Goal: Task Accomplishment & Management: Manage account settings

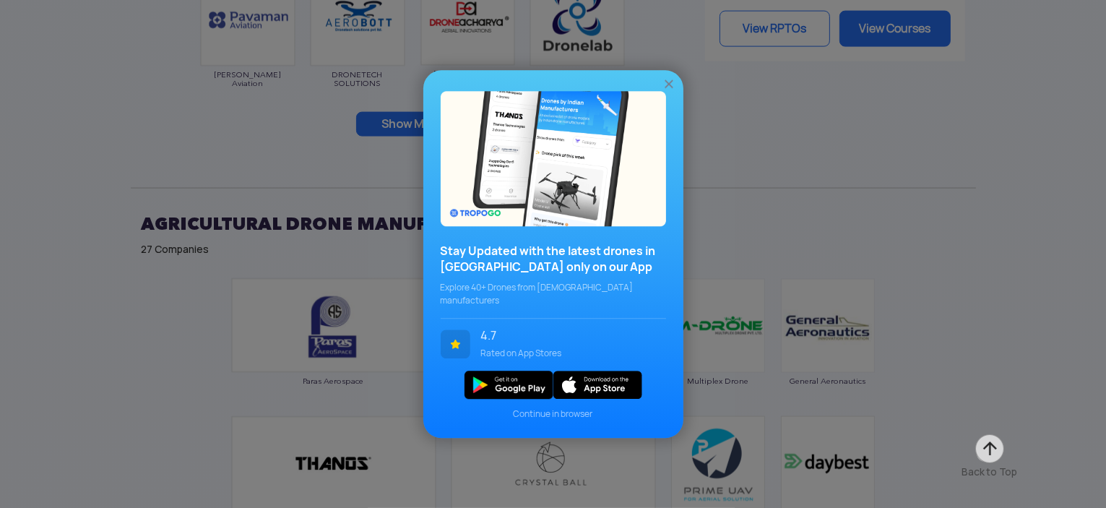
scroll to position [2222, 0]
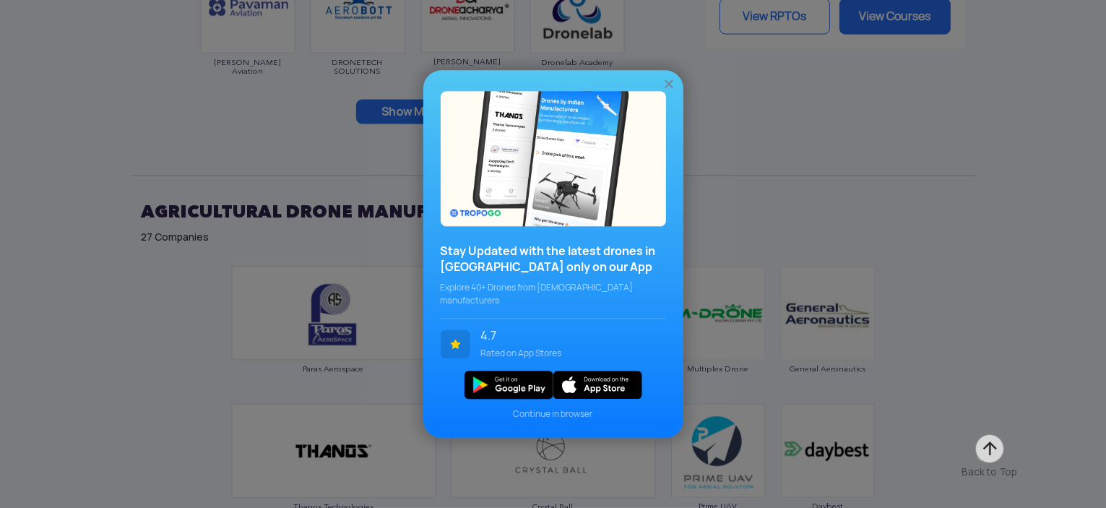
click at [992, 454] on img at bounding box center [989, 449] width 32 height 32
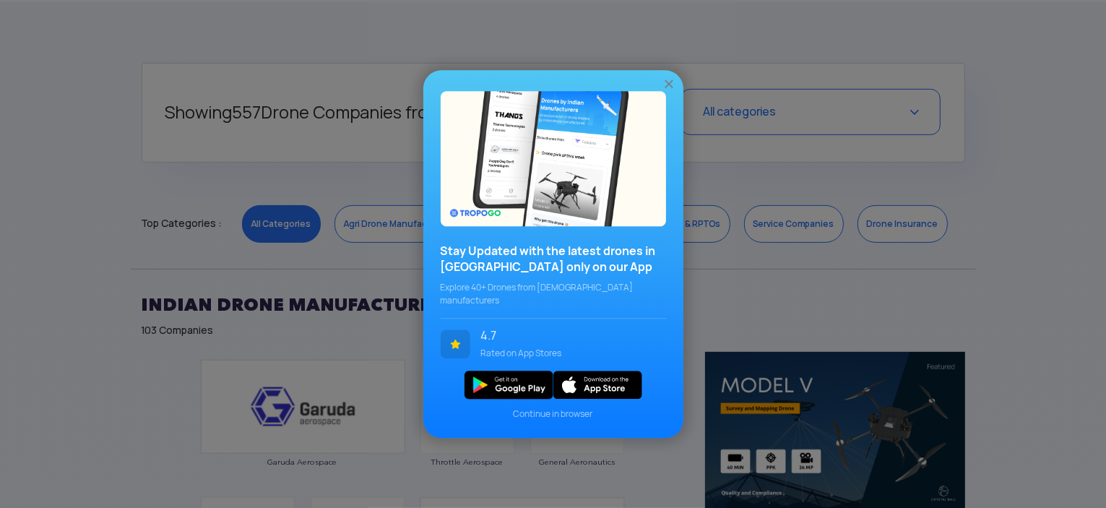
scroll to position [550, 0]
click at [560, 410] on span "Continue in browser" at bounding box center [553, 413] width 225 height 13
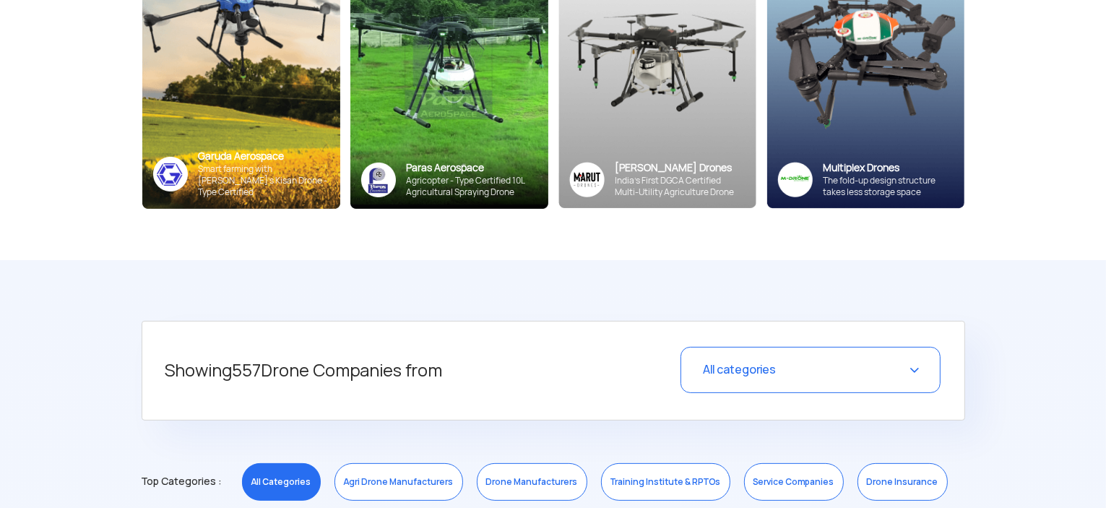
scroll to position [306, 0]
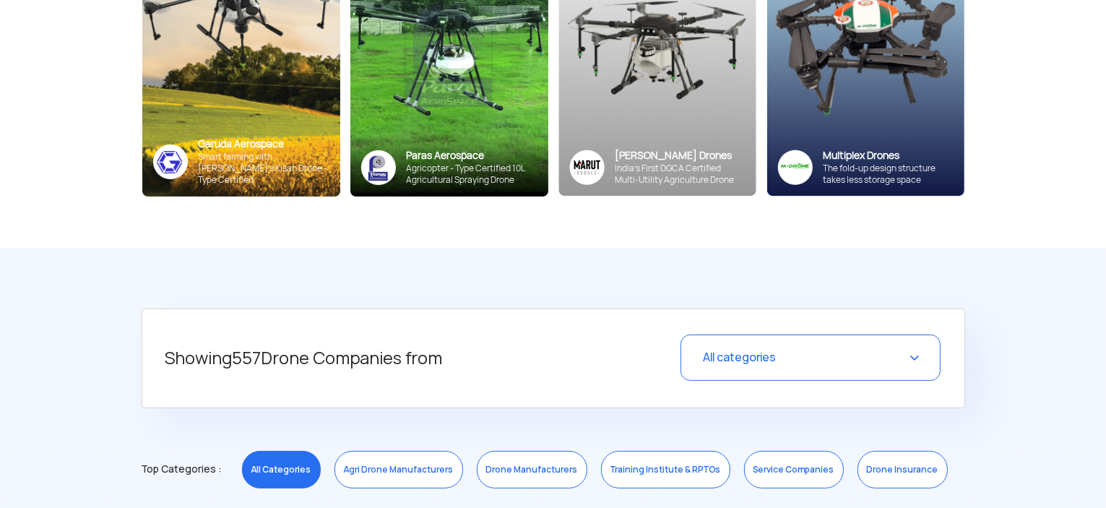
drag, startPoint x: 1106, startPoint y: 14, endPoint x: 1108, endPoint y: 79, distance: 65.0
click at [869, 476] on link "Drone Insurance" at bounding box center [902, 470] width 90 height 38
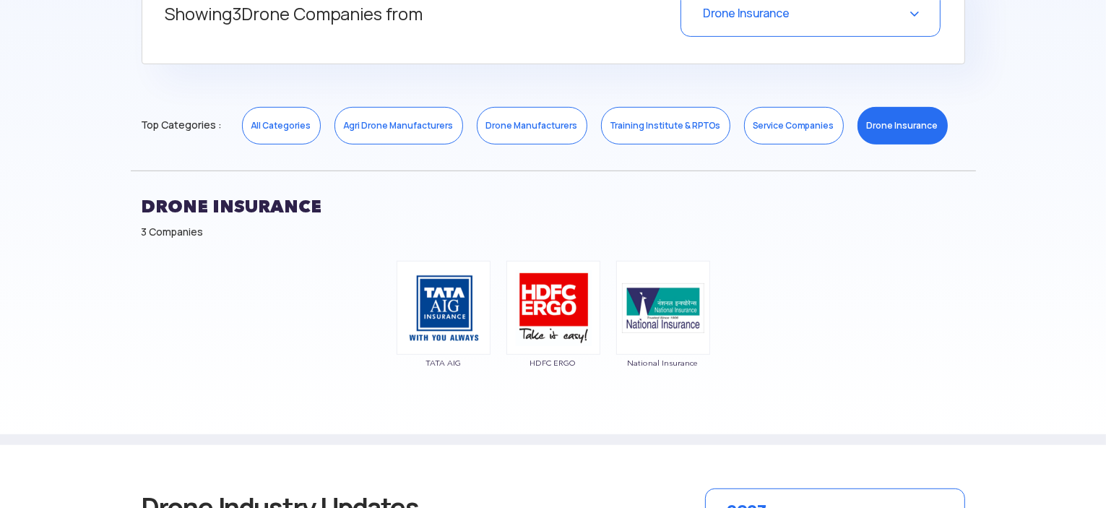
scroll to position [812, 0]
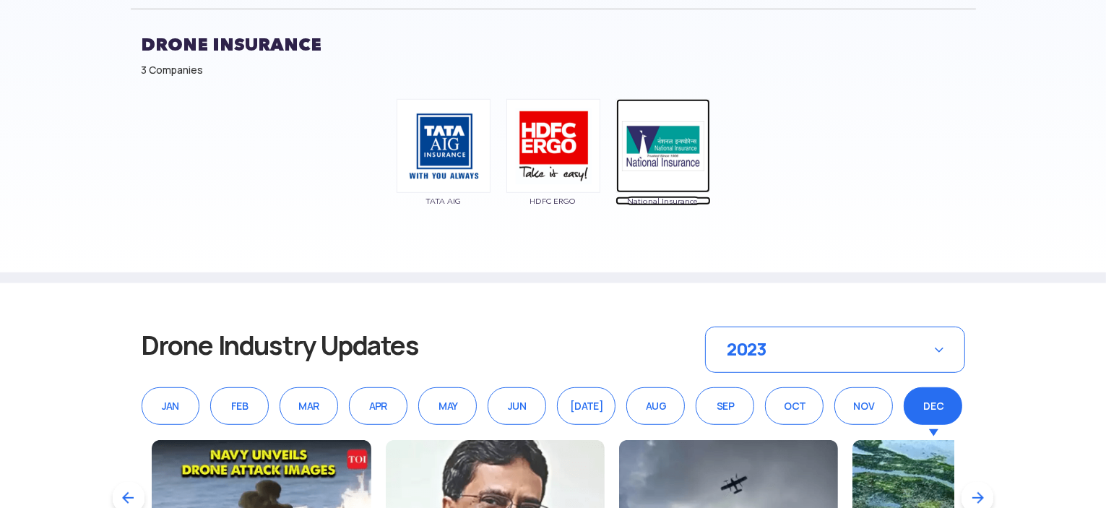
click at [667, 161] on img at bounding box center [663, 146] width 94 height 94
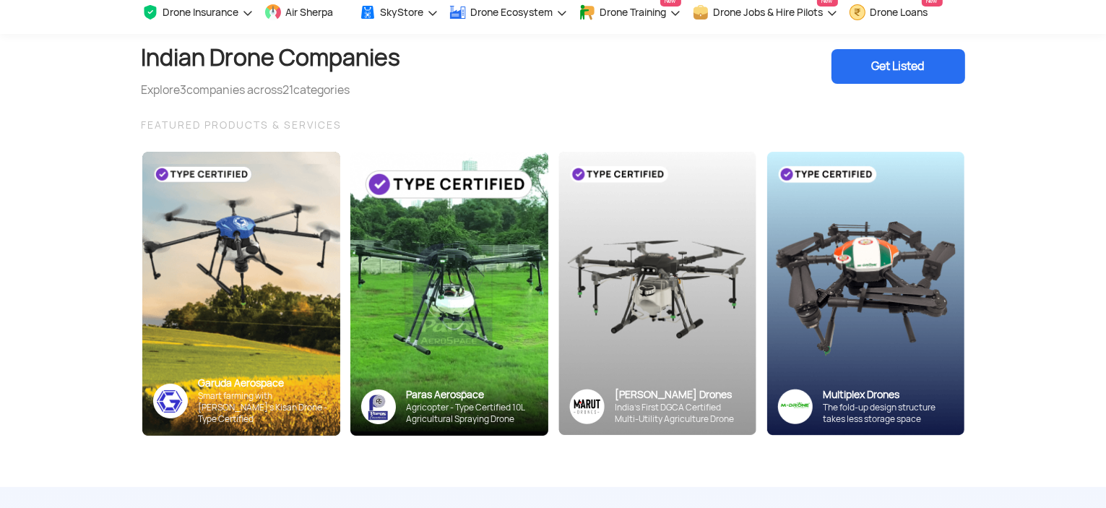
scroll to position [0, 0]
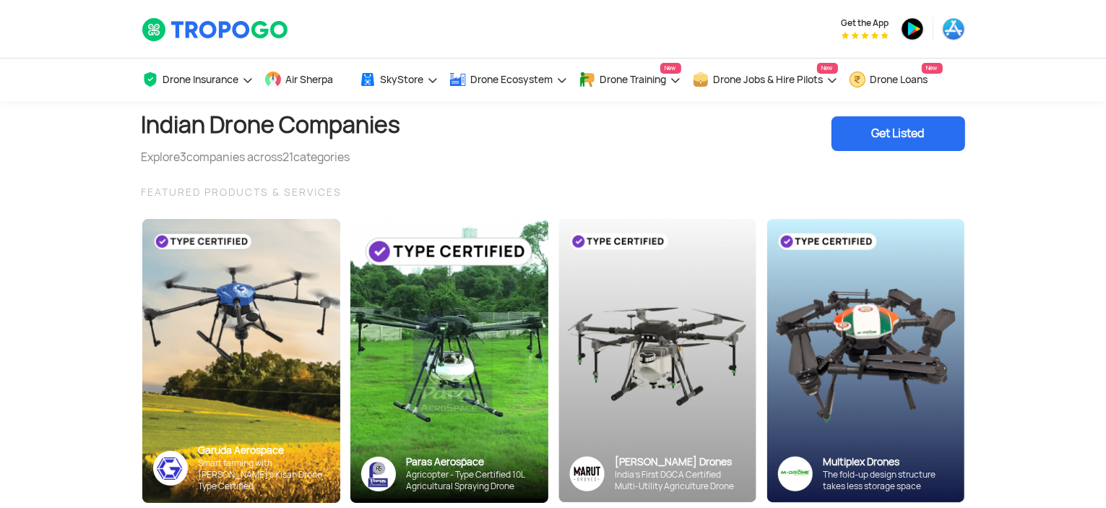
click at [910, 136] on div "Get Listed" at bounding box center [898, 133] width 134 height 35
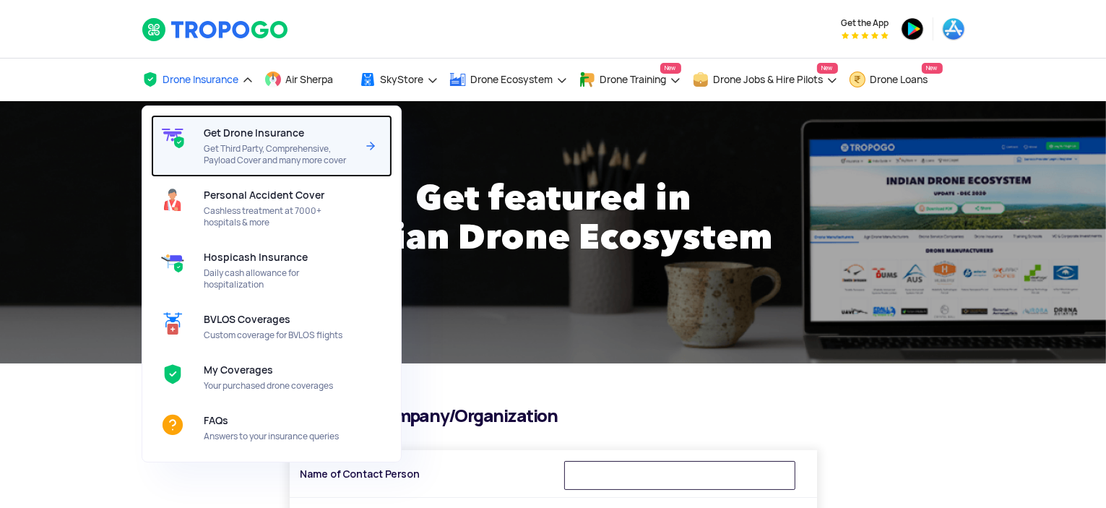
click at [224, 139] on div "Get Drone Insurance Get Third Party, Comprehensive, Payload Cover and many more…" at bounding box center [283, 146] width 158 height 62
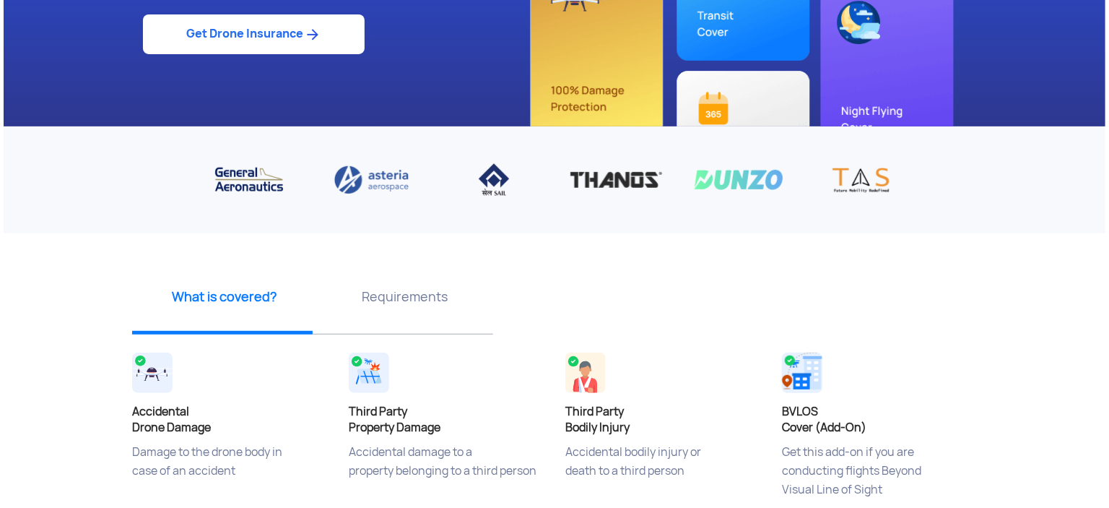
scroll to position [289, 0]
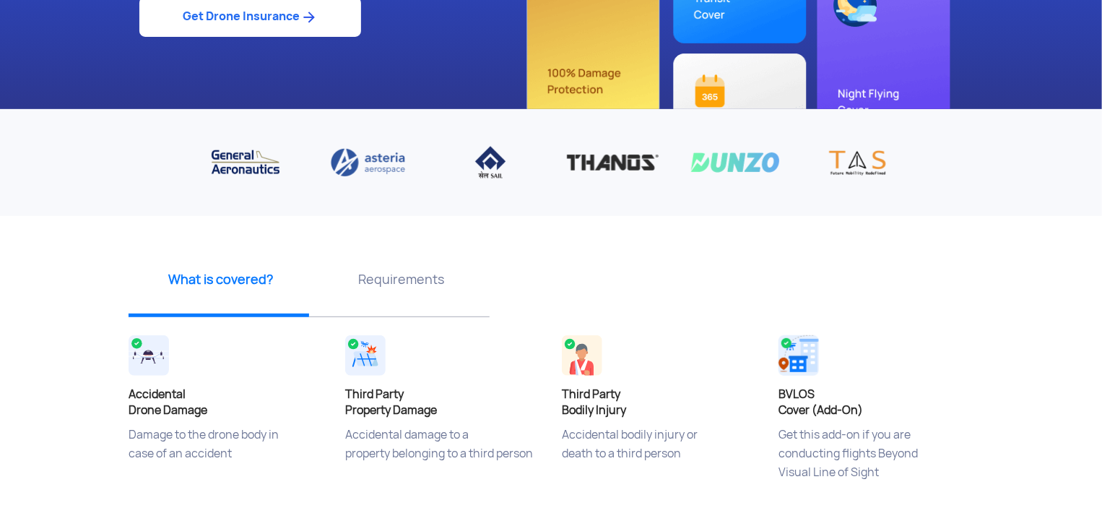
click at [255, 13] on link "Get Drone Insurance" at bounding box center [250, 17] width 222 height 40
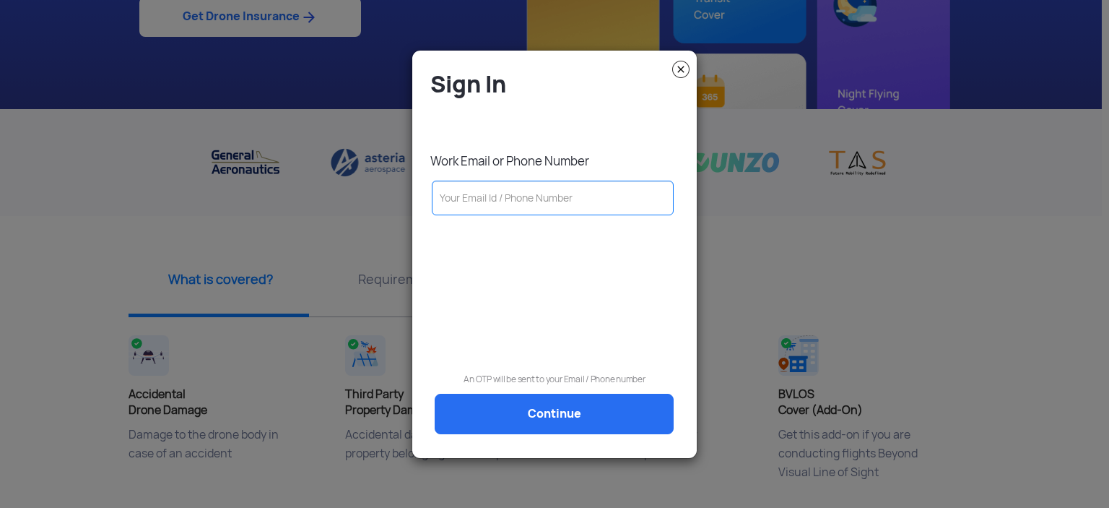
click at [523, 188] on input "text" at bounding box center [553, 198] width 242 height 35
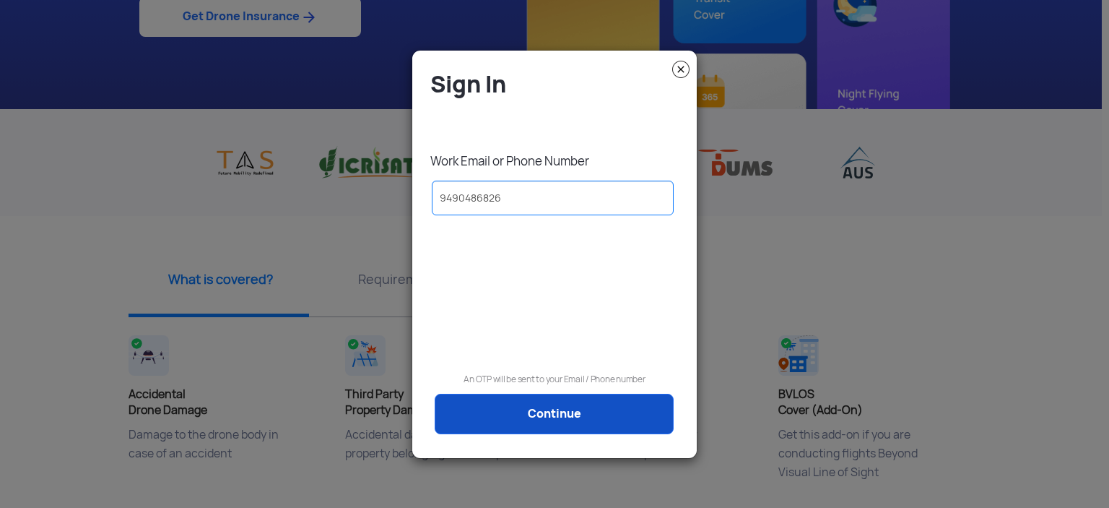
type input "9490486826"
click at [580, 422] on link "Continue" at bounding box center [554, 414] width 239 height 40
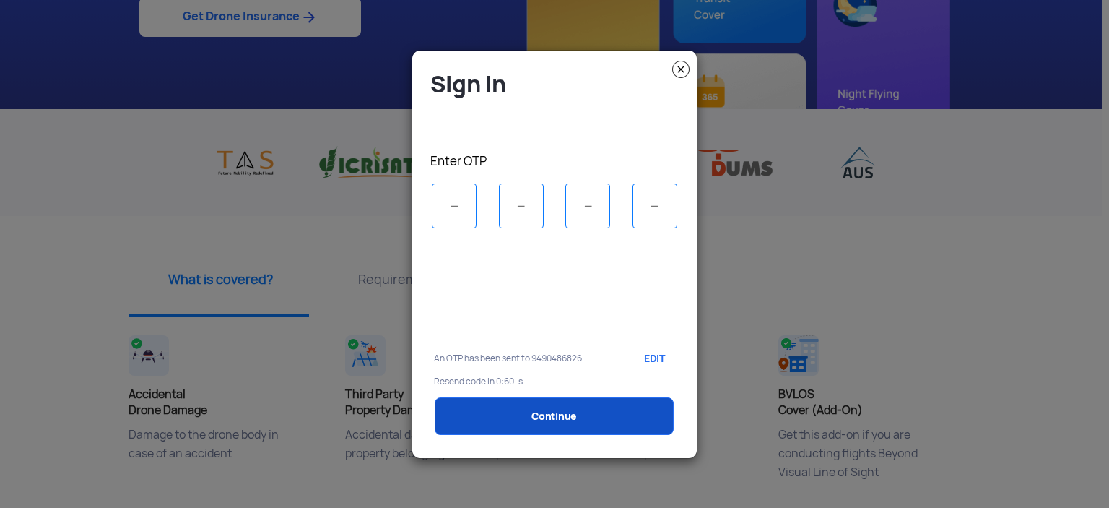
scroll to position [0, 0]
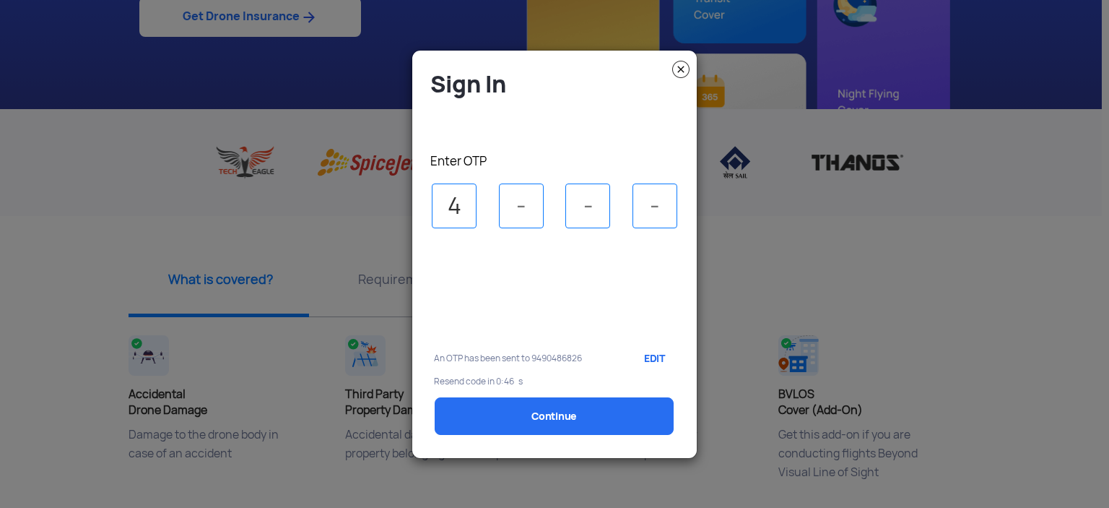
type input "4"
type input "8"
type input "6"
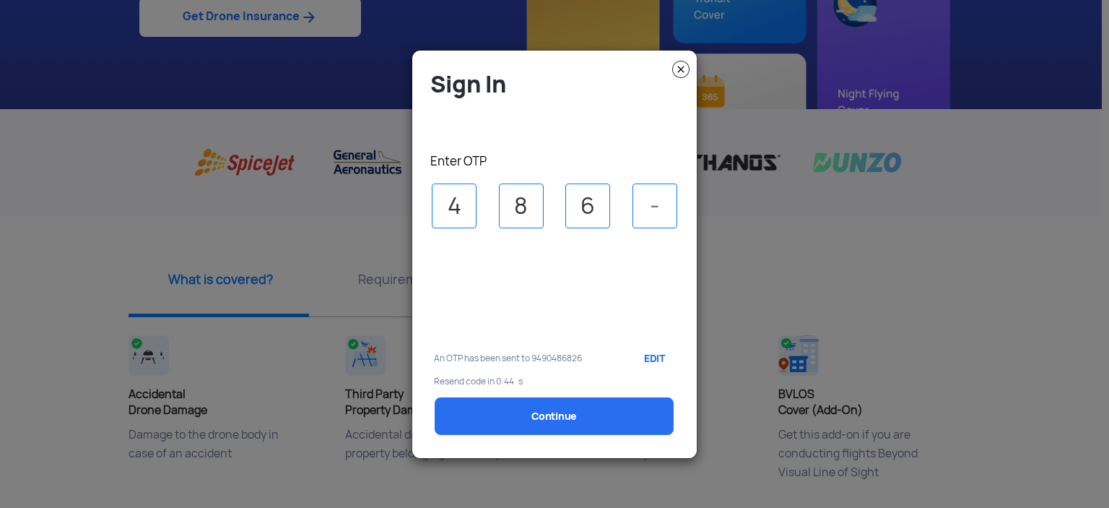
type input "5"
select select "1000000"
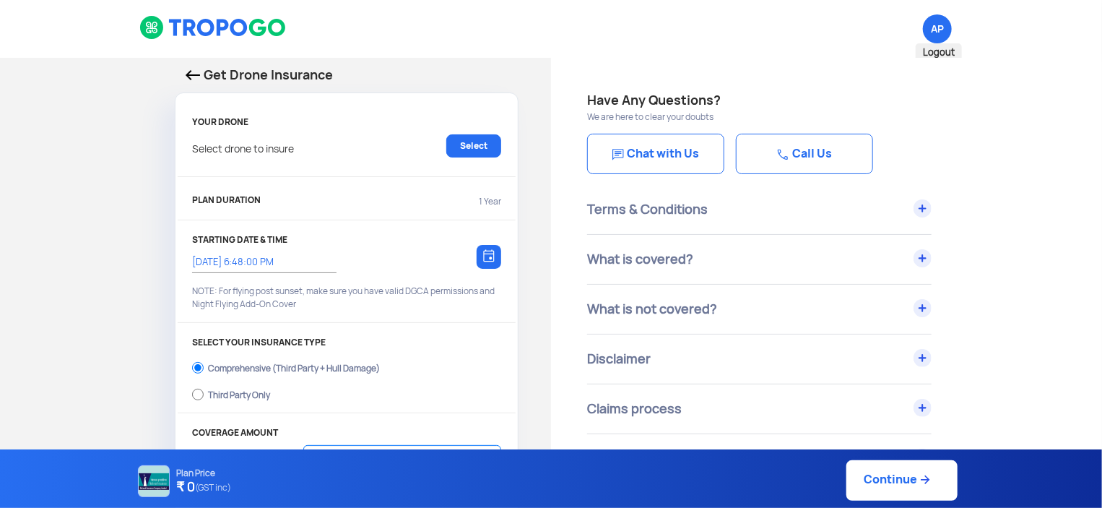
click at [939, 27] on span "AP Logout" at bounding box center [937, 28] width 29 height 29
click at [189, 37] on img at bounding box center [213, 27] width 148 height 25
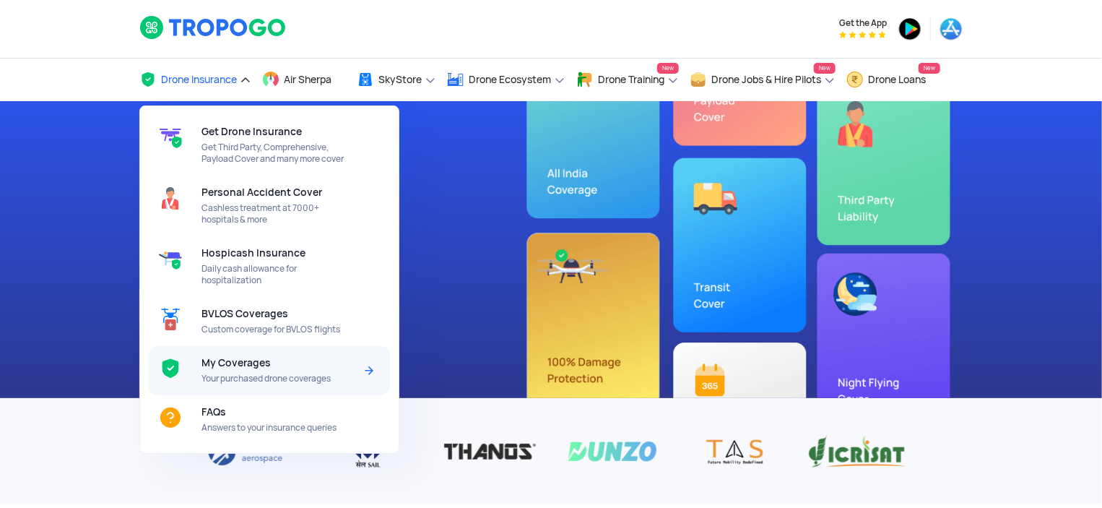
click at [250, 365] on span "My Coverages" at bounding box center [235, 363] width 69 height 12
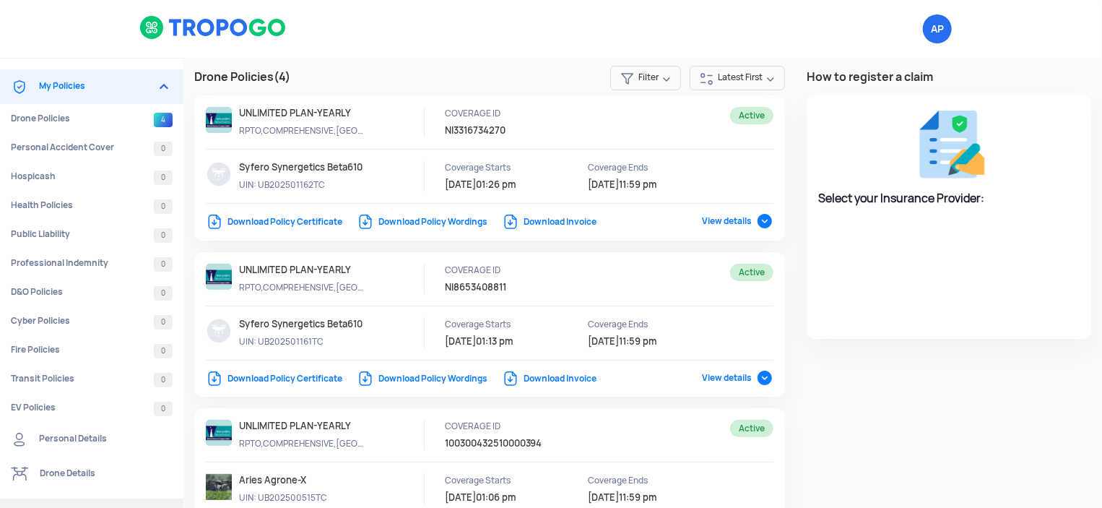
select select "National Insurance"
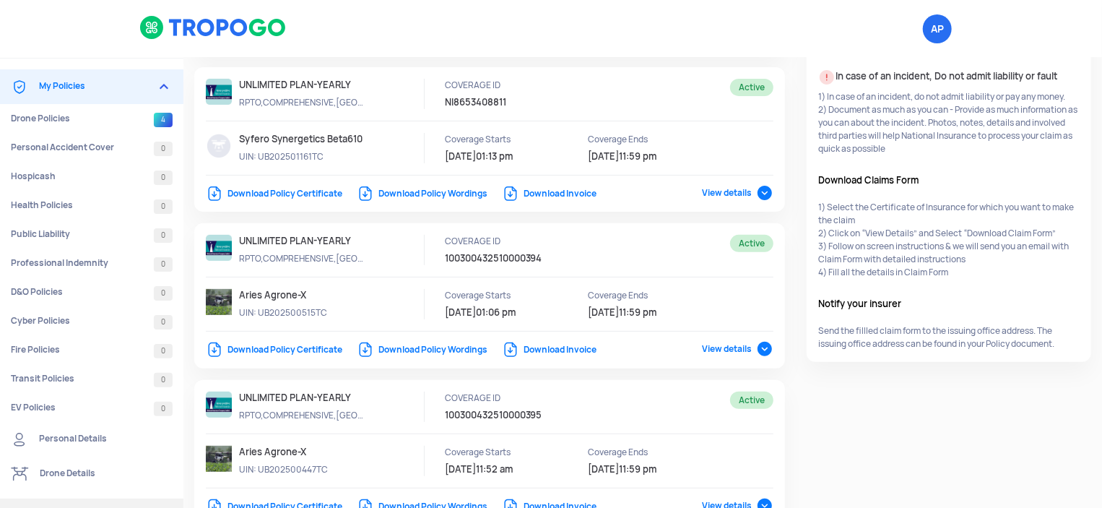
scroll to position [269, 0]
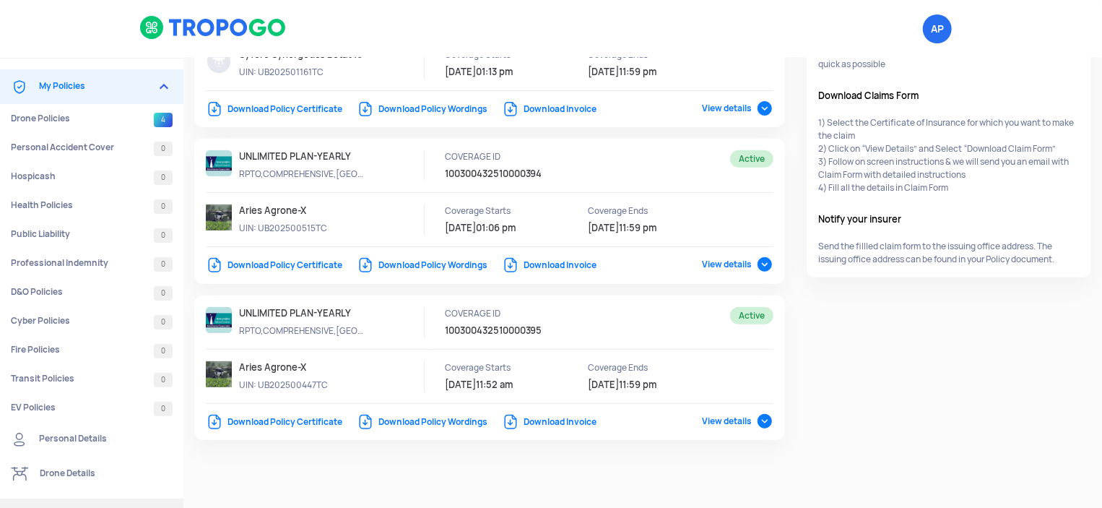
click at [758, 264] on span "View details" at bounding box center [737, 265] width 71 height 12
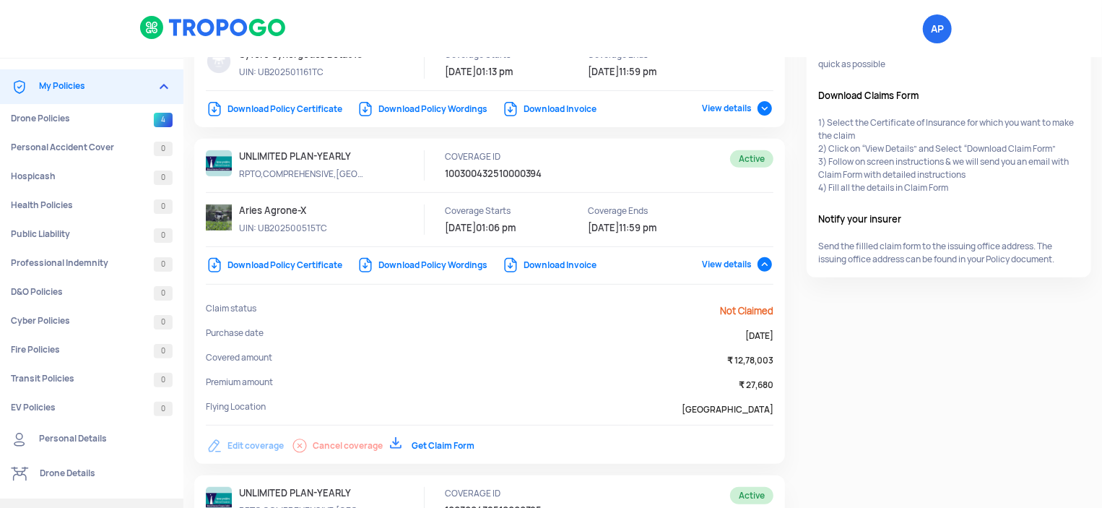
click at [758, 264] on span "View details" at bounding box center [737, 265] width 71 height 12
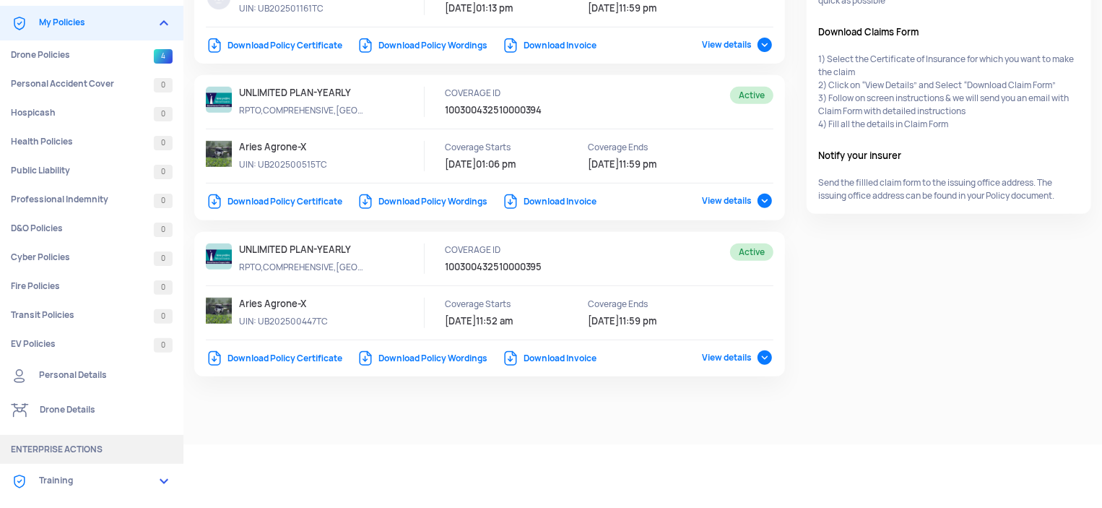
scroll to position [0, 0]
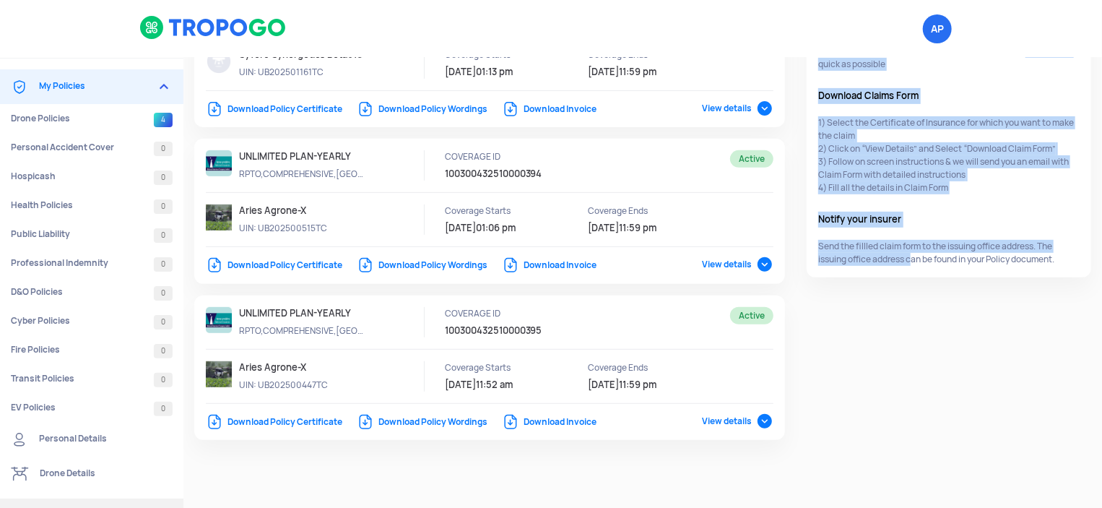
drag, startPoint x: 809, startPoint y: 60, endPoint x: 907, endPoint y: 287, distance: 247.8
click at [907, 287] on div "How to register a claim Select your Insurance Provider: Select your Insurance P…" at bounding box center [949, 38] width 306 height 500
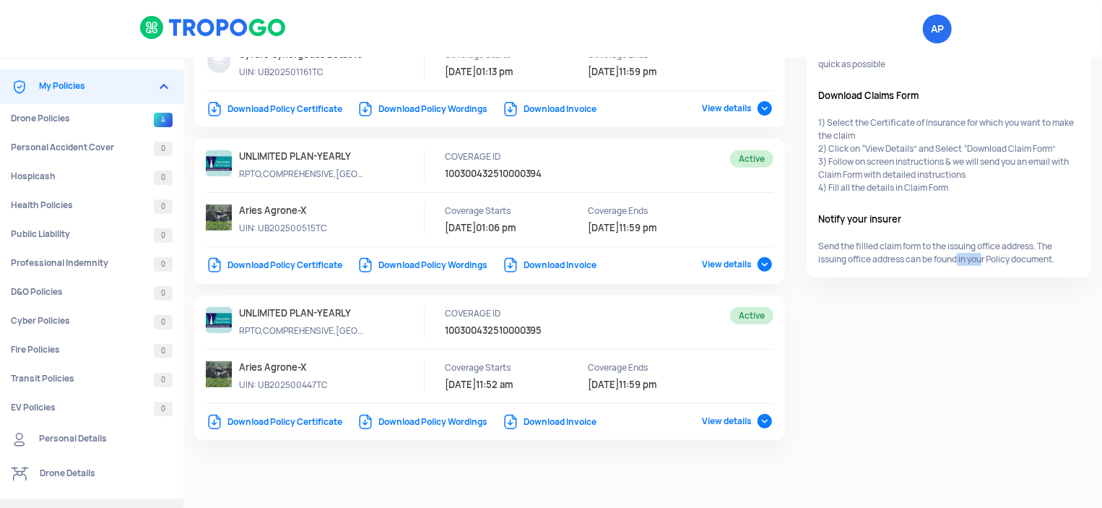
click at [982, 277] on div "Select your Insurance Provider: Select your Insurance Provider HDFC ERGO TATA A…" at bounding box center [949, 51] width 285 height 452
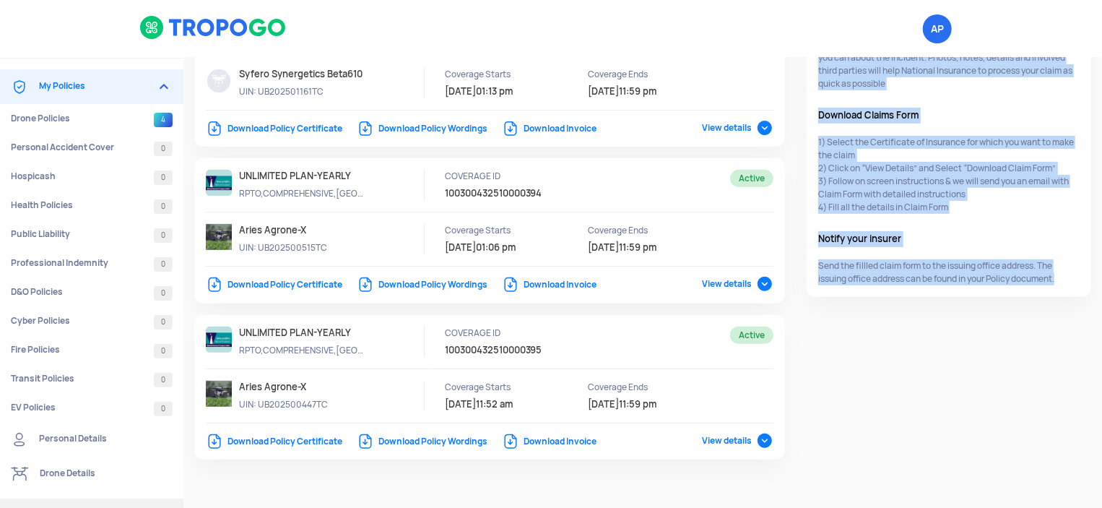
scroll to position [204, 0]
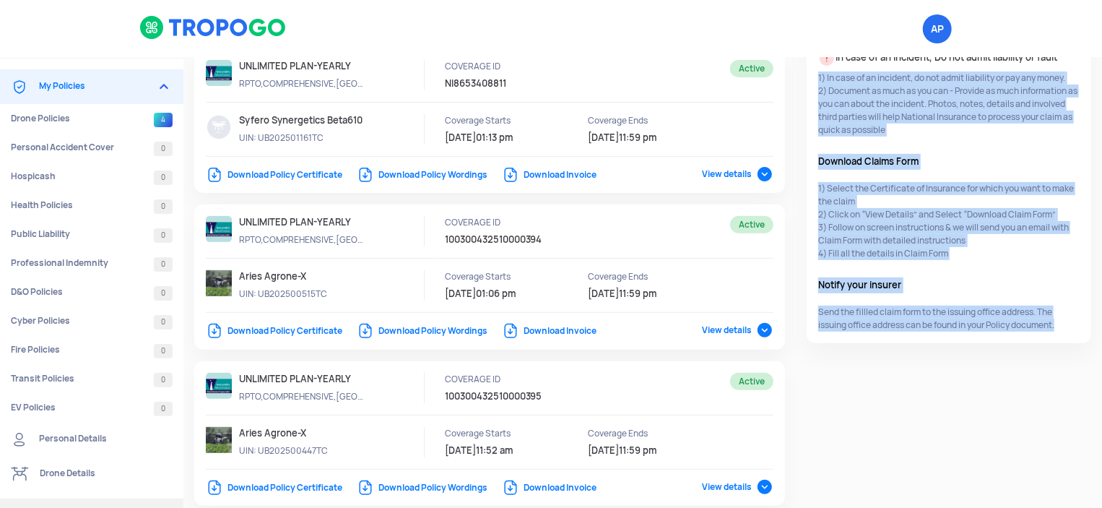
drag, startPoint x: 1070, startPoint y: 265, endPoint x: 814, endPoint y: 64, distance: 325.0
click at [818, 64] on div "Select your Insurance Provider HDFC ERGO TATA AIG ICICI Lombard National Insura…" at bounding box center [948, 171] width 261 height 321
click at [818, 111] on p "1) In case of an incident, do not admit liability or pay any money. 2) Document…" at bounding box center [948, 103] width 261 height 65
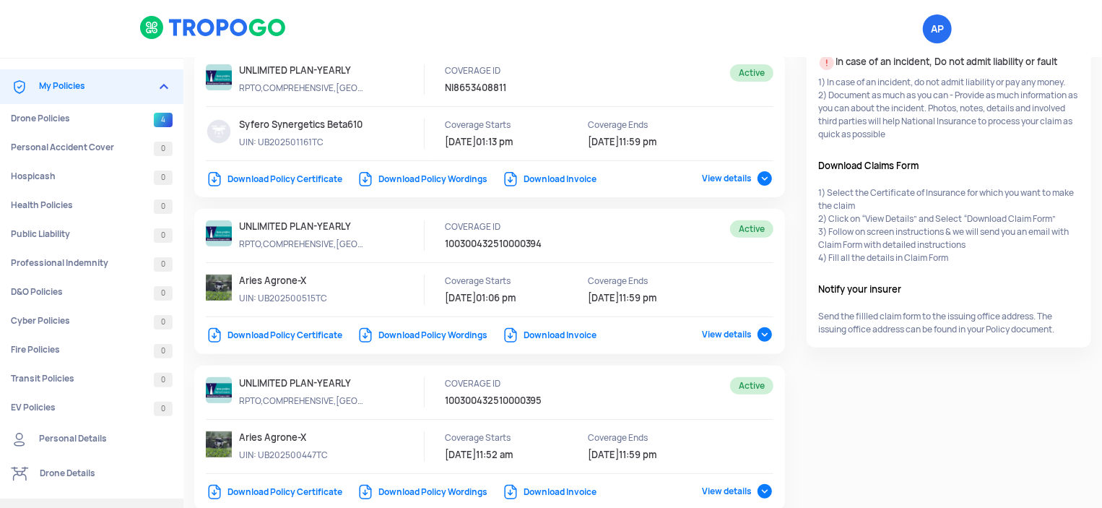
scroll to position [191, 0]
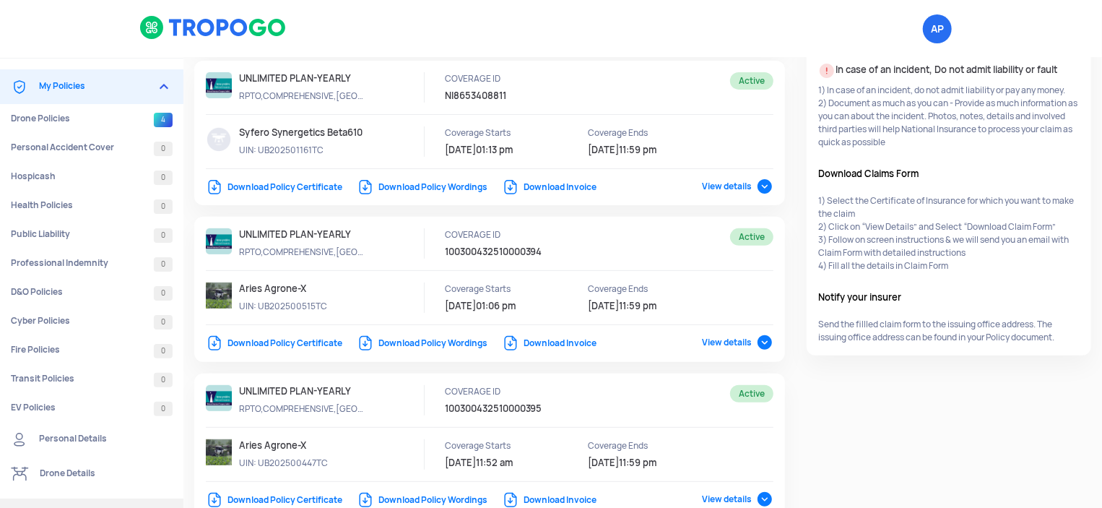
drag, startPoint x: 515, startPoint y: 82, endPoint x: 241, endPoint y: 69, distance: 274.0
click at [241, 69] on div "Active UNLIMITED PLAN-YEARLY RPTO,COMPREHENSIVE,TP COVERAGE ID NI8653408811 Syf…" at bounding box center [489, 133] width 591 height 145
click at [373, 92] on div "UNLIMITED PLAN-YEARLY RPTO,COMPREHENSIVE,TP" at bounding box center [331, 87] width 185 height 30
click at [265, 187] on link "Download Policy Certificate" at bounding box center [274, 187] width 136 height 12
click at [734, 182] on span "View details" at bounding box center [737, 187] width 71 height 12
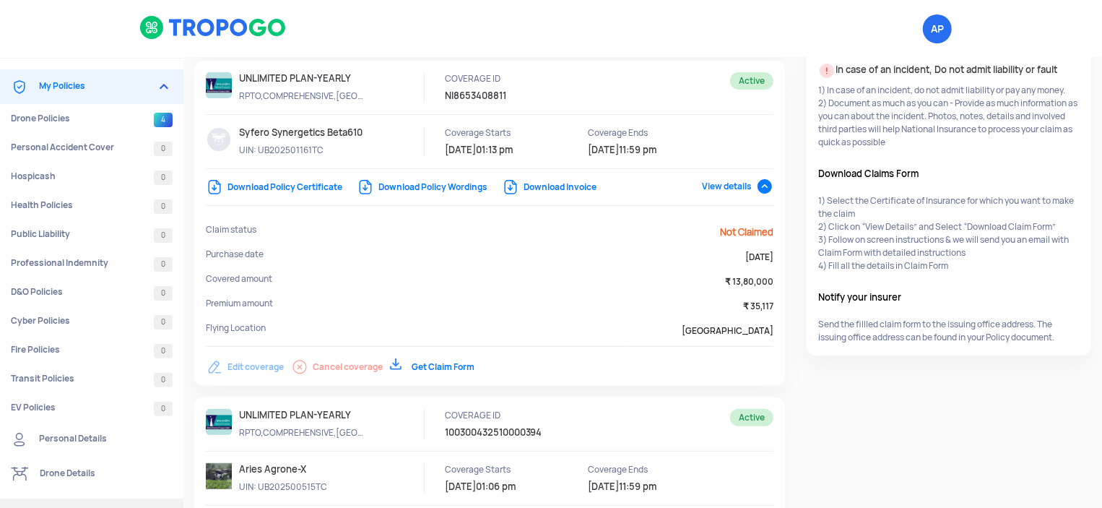
click at [581, 186] on link "Download Invoice" at bounding box center [549, 187] width 95 height 12
click at [150, 116] on link "Drone Policies 4" at bounding box center [91, 118] width 183 height 29
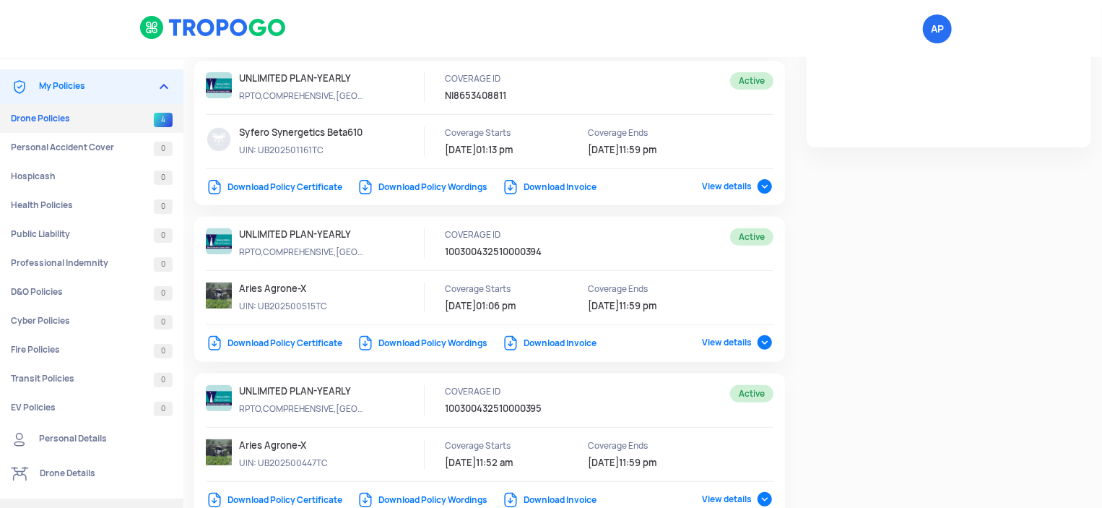
select select "National Insurance"
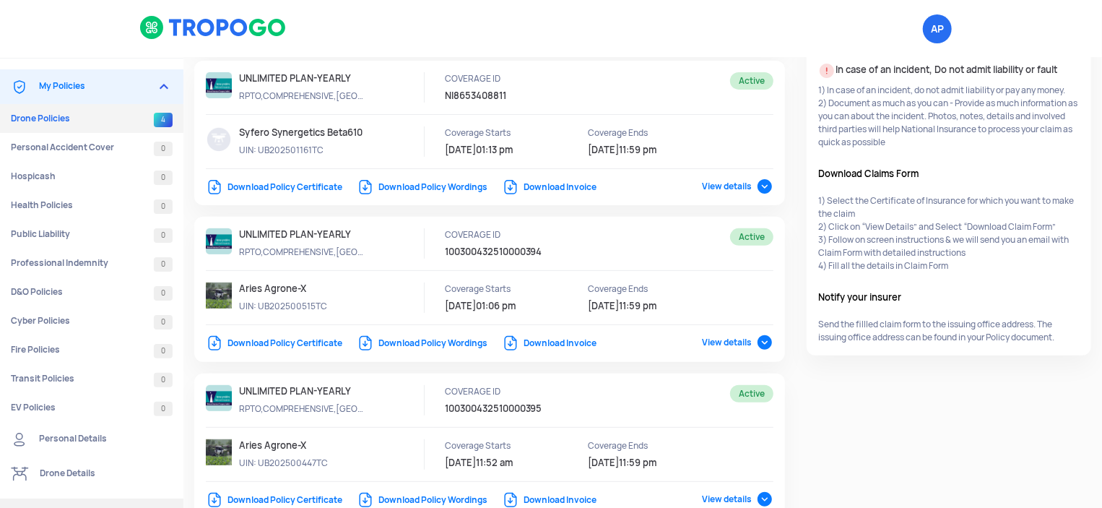
click at [715, 181] on span "View details" at bounding box center [737, 187] width 71 height 12
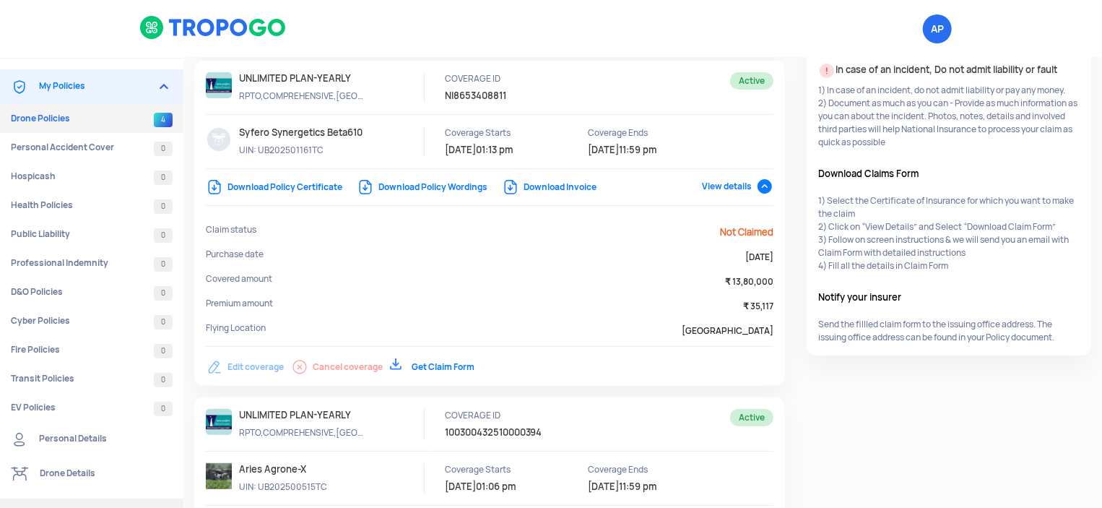
click at [748, 74] on span "Active" at bounding box center [751, 80] width 43 height 17
click at [471, 188] on link "Download Policy Wordings" at bounding box center [422, 187] width 131 height 12
click at [713, 188] on span "View details" at bounding box center [737, 187] width 71 height 12
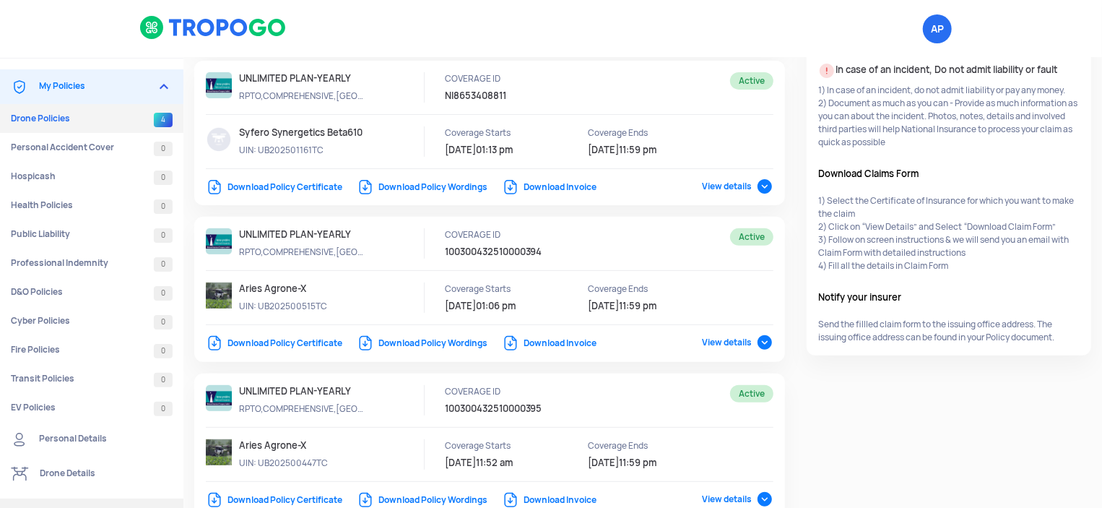
click at [717, 340] on span "View details" at bounding box center [737, 343] width 71 height 12
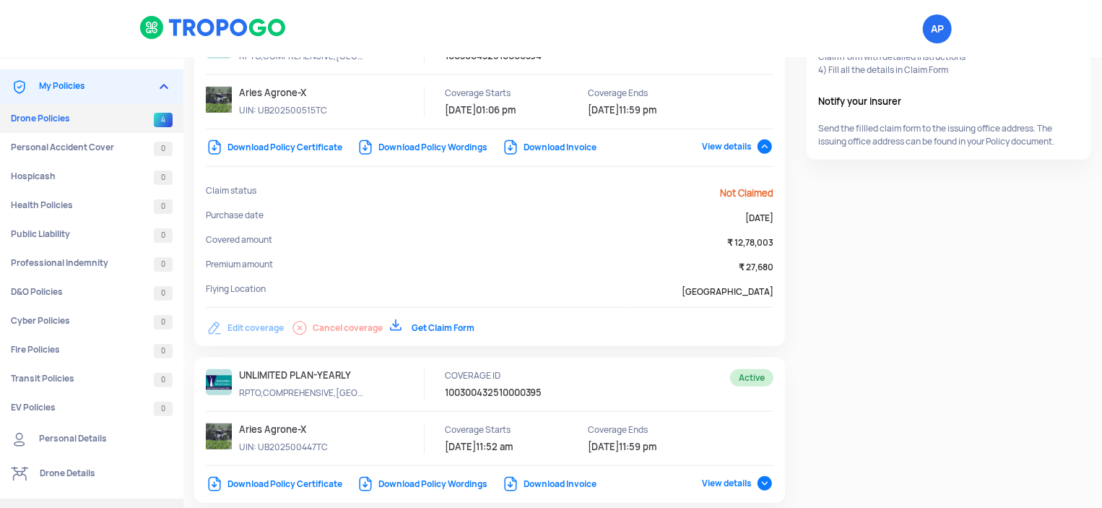
scroll to position [448, 0]
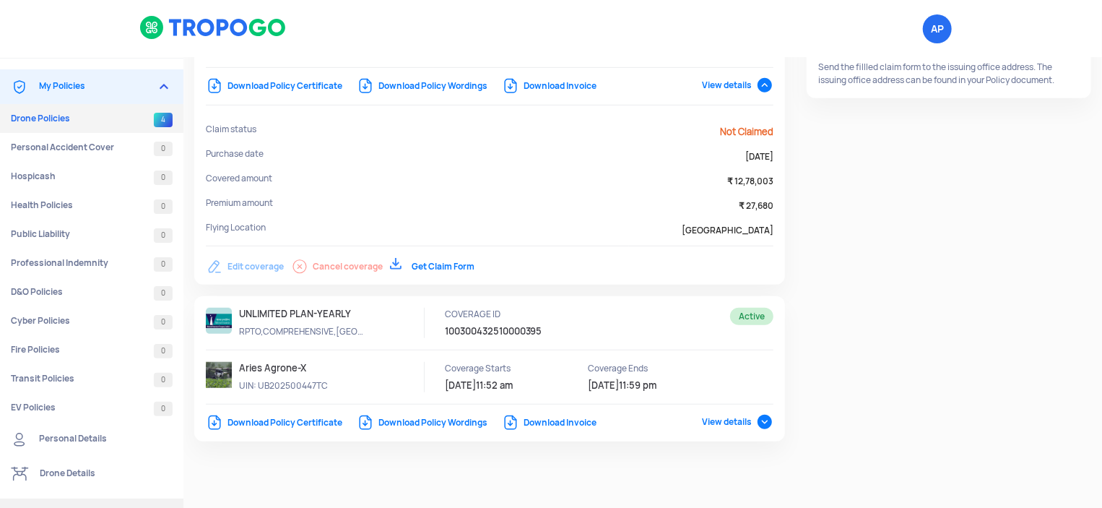
click at [466, 268] on link "Get Claim Form" at bounding box center [432, 267] width 84 height 12
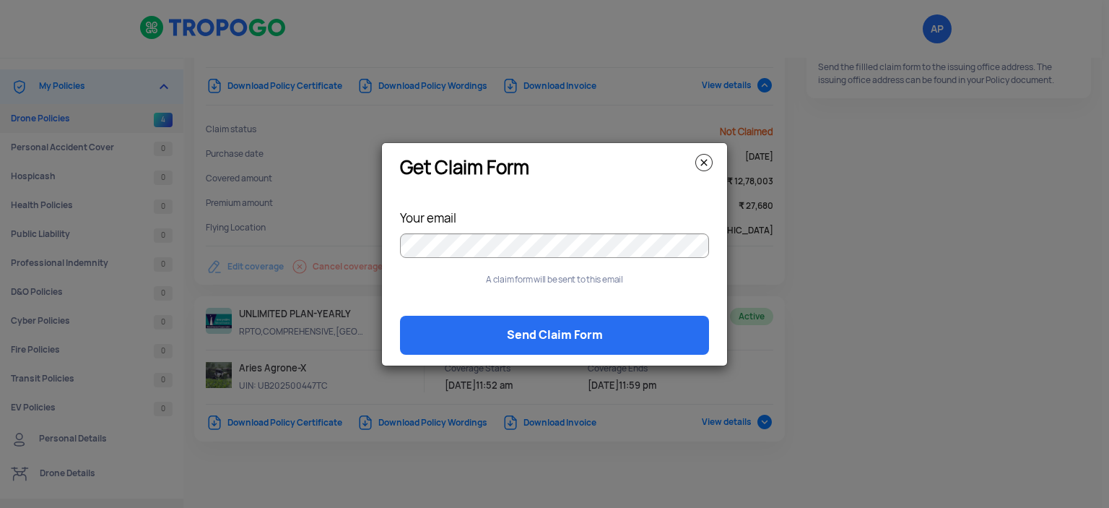
click at [708, 156] on img at bounding box center [703, 162] width 17 height 17
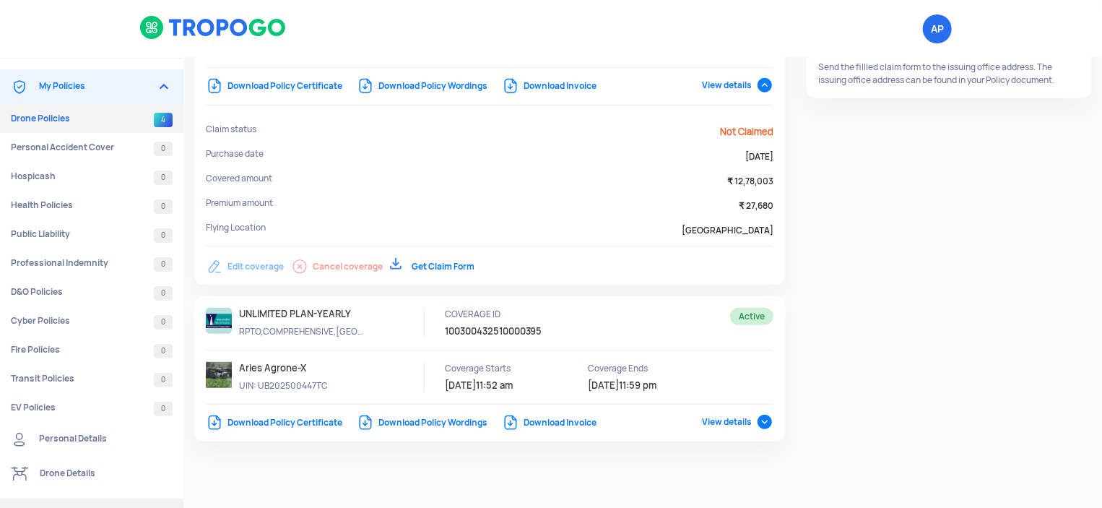
click at [752, 82] on span "View details" at bounding box center [737, 85] width 71 height 12
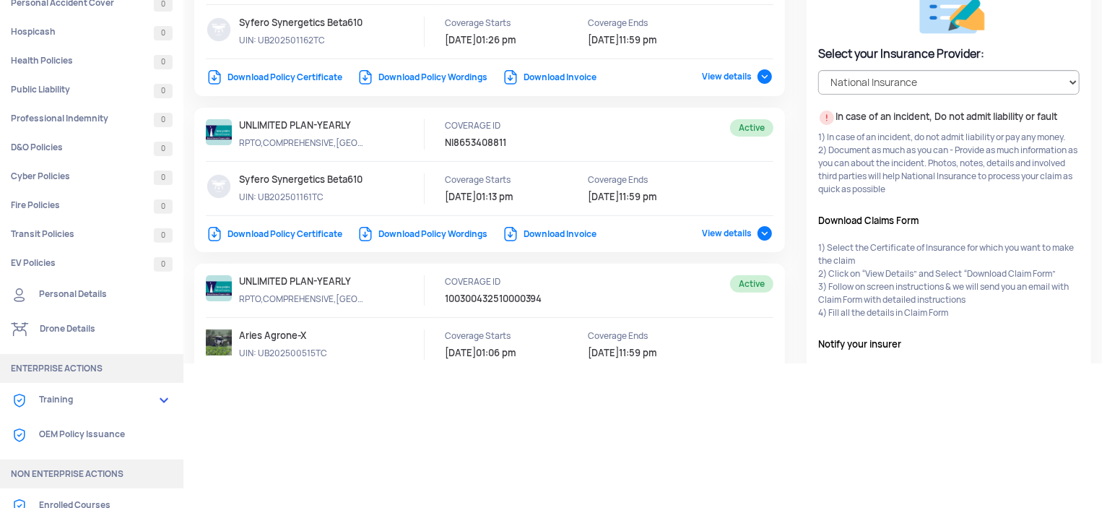
scroll to position [0, 0]
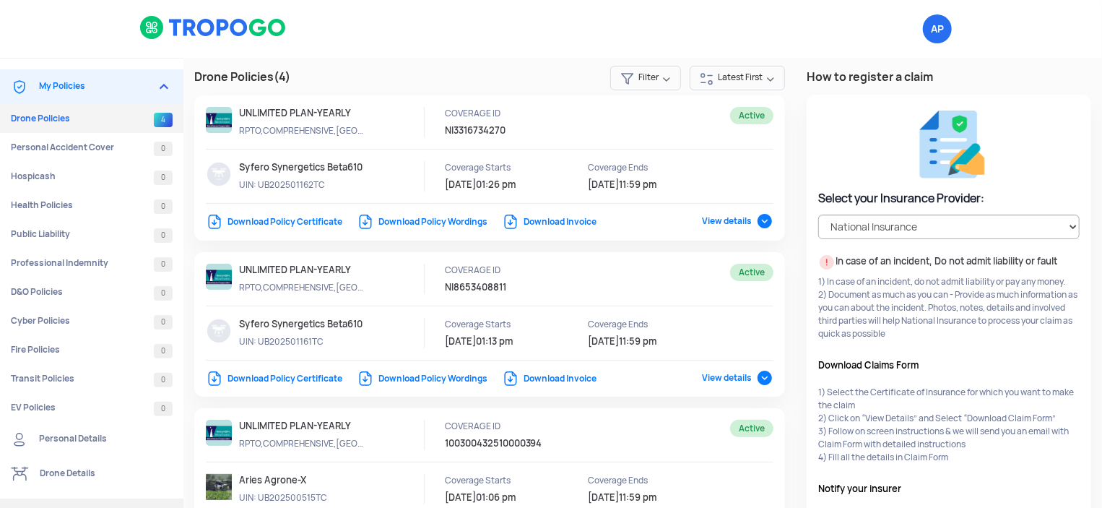
click at [755, 222] on span "View details" at bounding box center [737, 221] width 71 height 12
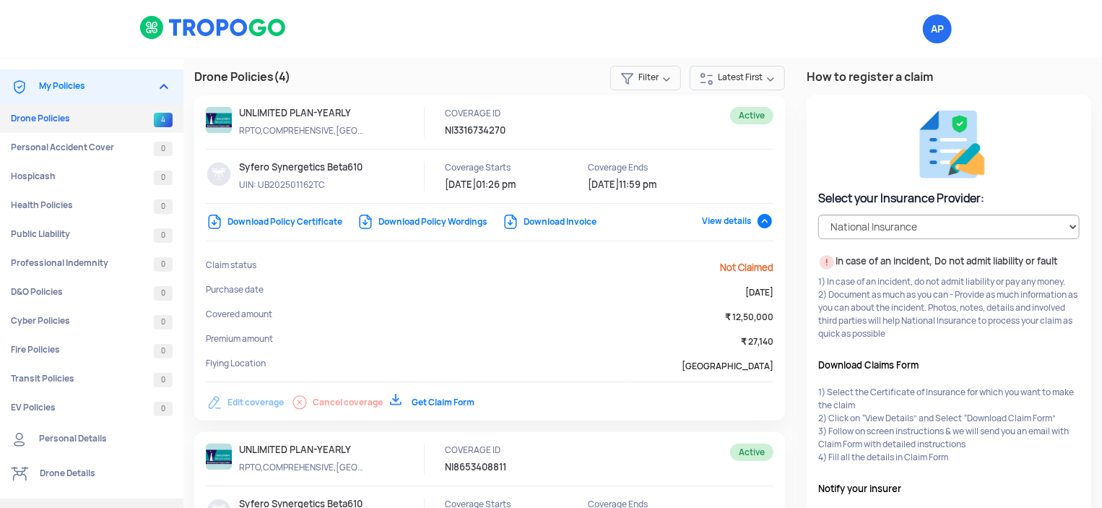
click at [508, 129] on p "NI3316734270" at bounding box center [521, 130] width 152 height 13
drag, startPoint x: 504, startPoint y: 129, endPoint x: 442, endPoint y: 128, distance: 62.1
click at [445, 128] on p "NI3316734270" at bounding box center [521, 130] width 152 height 13
copy p "NI3316734270"
click at [358, 256] on div "Claim status Not Claimed Purchase date 26/9/2025 Covered amount ₹ 12,50,000 Pre…" at bounding box center [490, 324] width 568 height 169
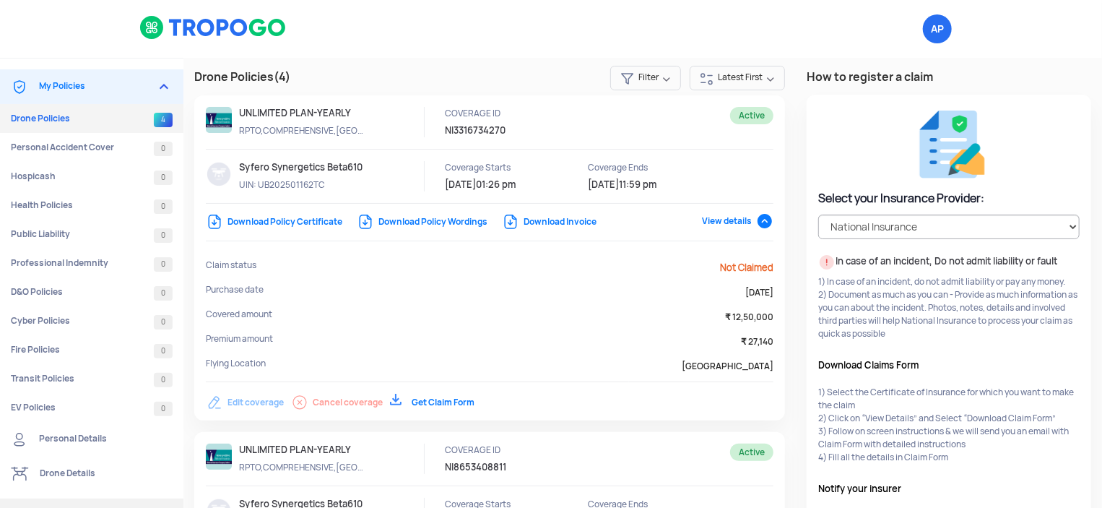
click at [762, 219] on span "View details" at bounding box center [737, 221] width 71 height 12
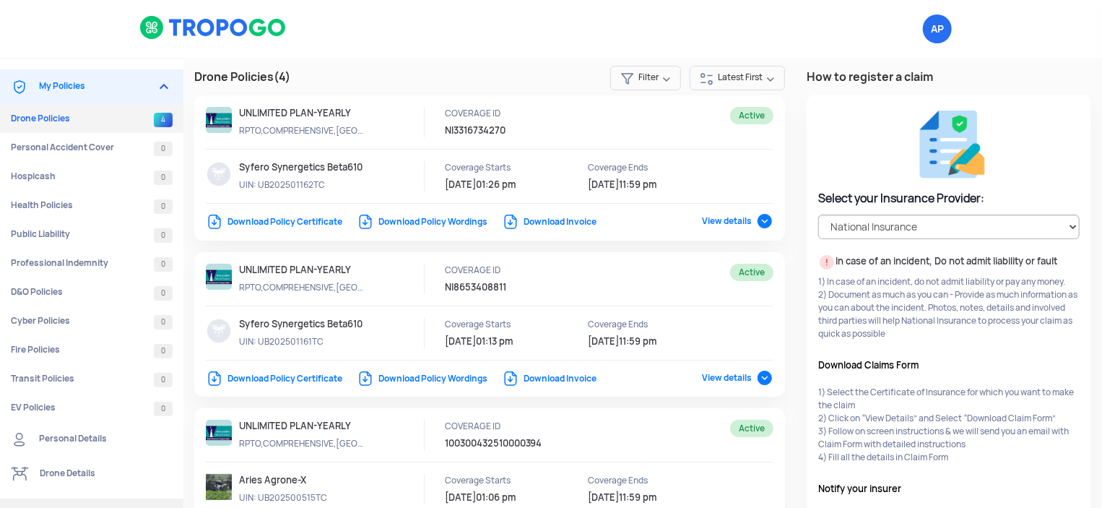
click at [762, 219] on span "View details" at bounding box center [737, 221] width 71 height 12
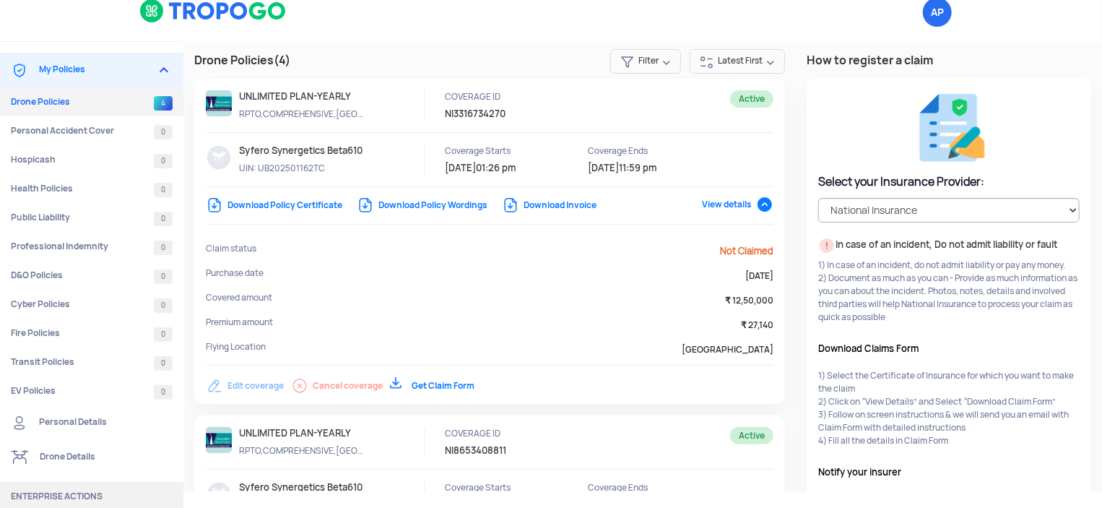
scroll to position [17, 0]
click at [1028, 213] on select "Select your Insurance Provider HDFC ERGO TATA AIG ICICI Lombard National Insura…" at bounding box center [948, 209] width 261 height 25
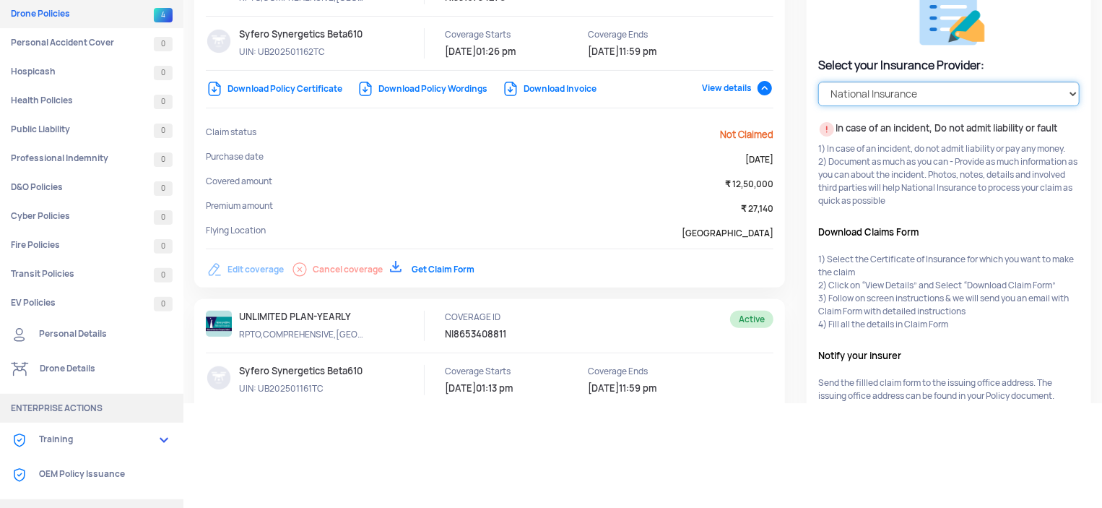
scroll to position [0, 0]
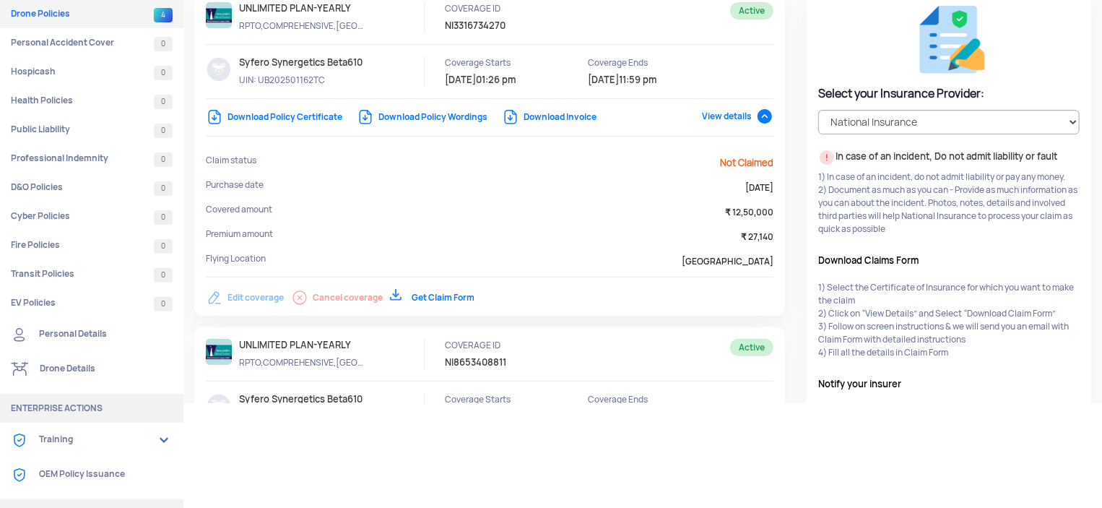
click at [720, 108] on div at bounding box center [490, 56] width 568 height 108
click at [734, 111] on span "View details" at bounding box center [737, 116] width 71 height 12
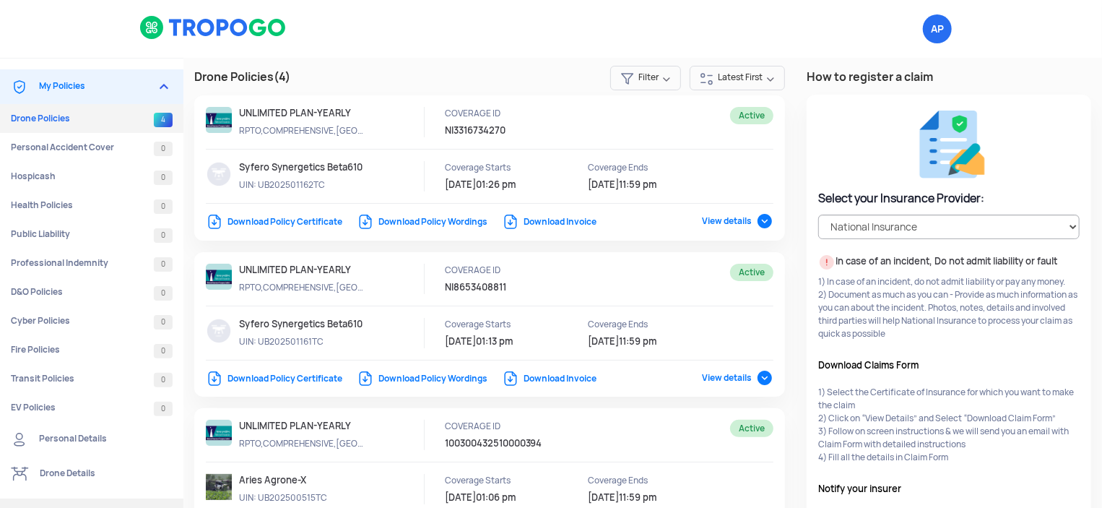
click at [562, 220] on link "Download Invoice" at bounding box center [549, 222] width 95 height 12
click at [722, 219] on span "View details" at bounding box center [737, 221] width 71 height 12
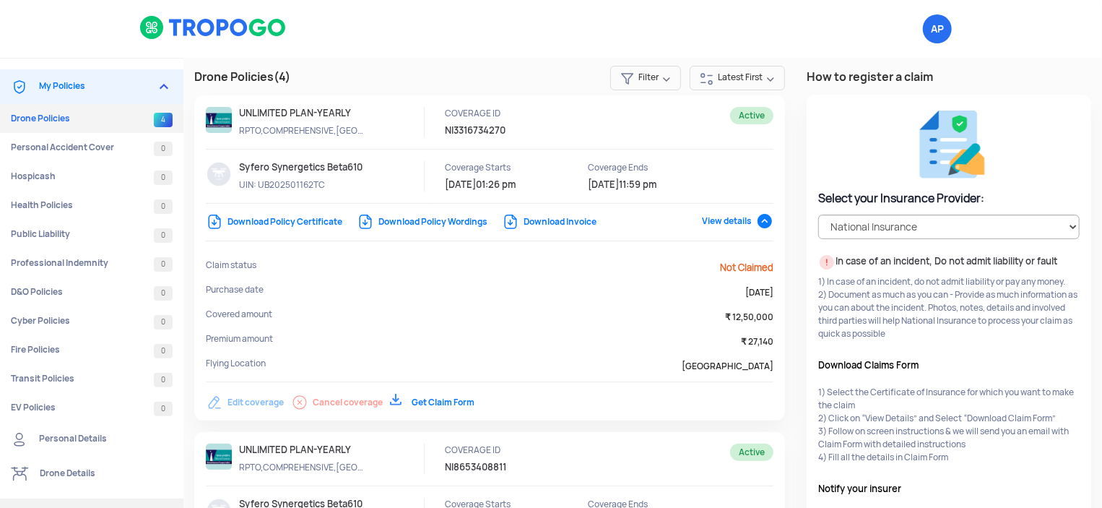
click at [459, 404] on link "Get Claim Form" at bounding box center [432, 402] width 84 height 12
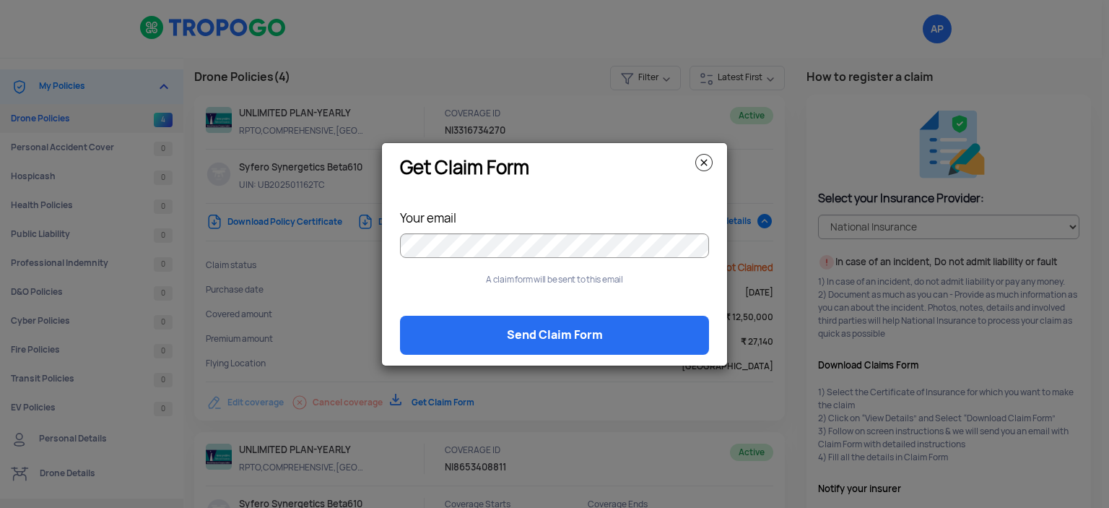
click at [698, 166] on img at bounding box center [703, 162] width 17 height 17
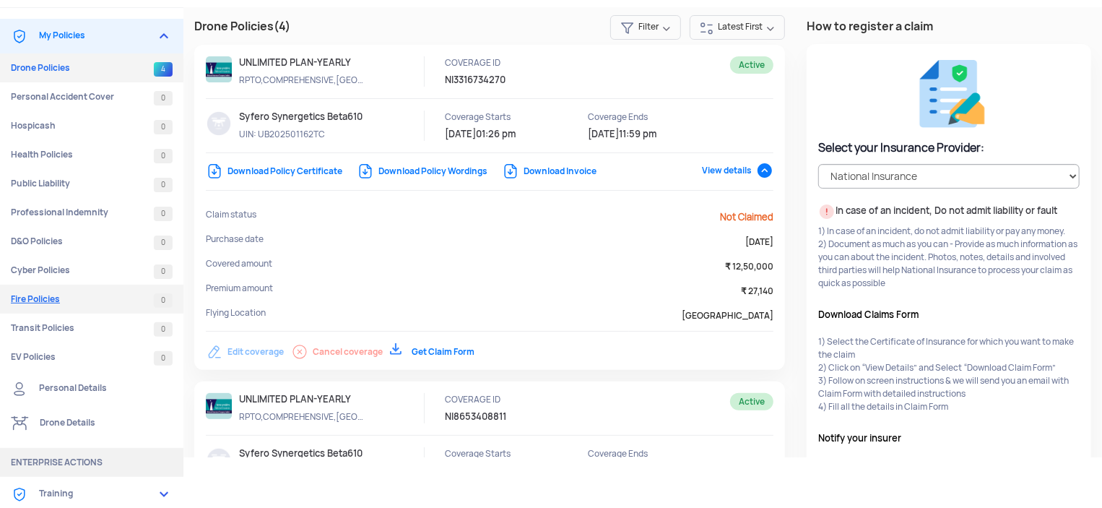
scroll to position [72, 0]
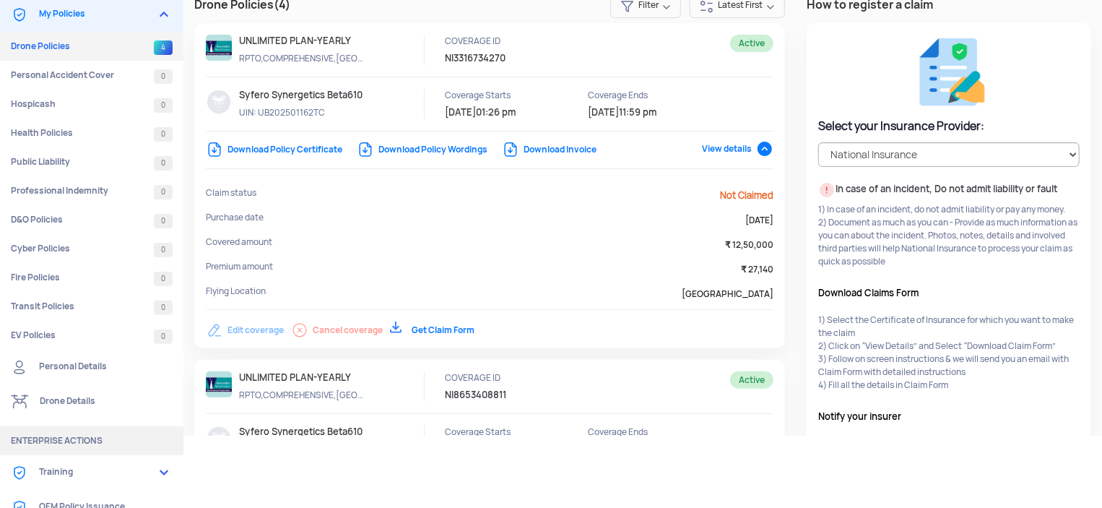
click at [76, 404] on link "Drone Details" at bounding box center [91, 401] width 183 height 35
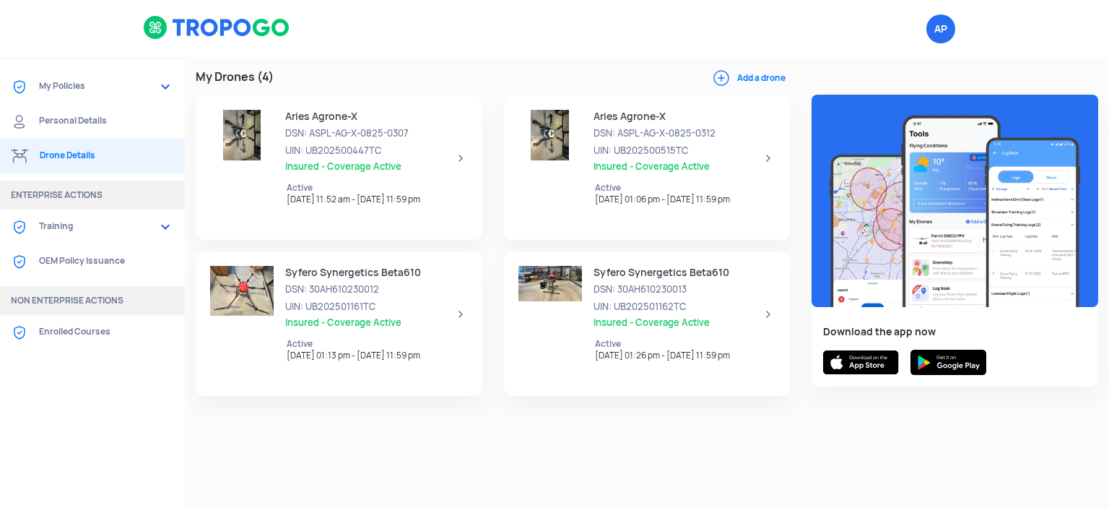
click at [439, 157] on span "UIN: UB202500447TC" at bounding box center [370, 151] width 171 height 14
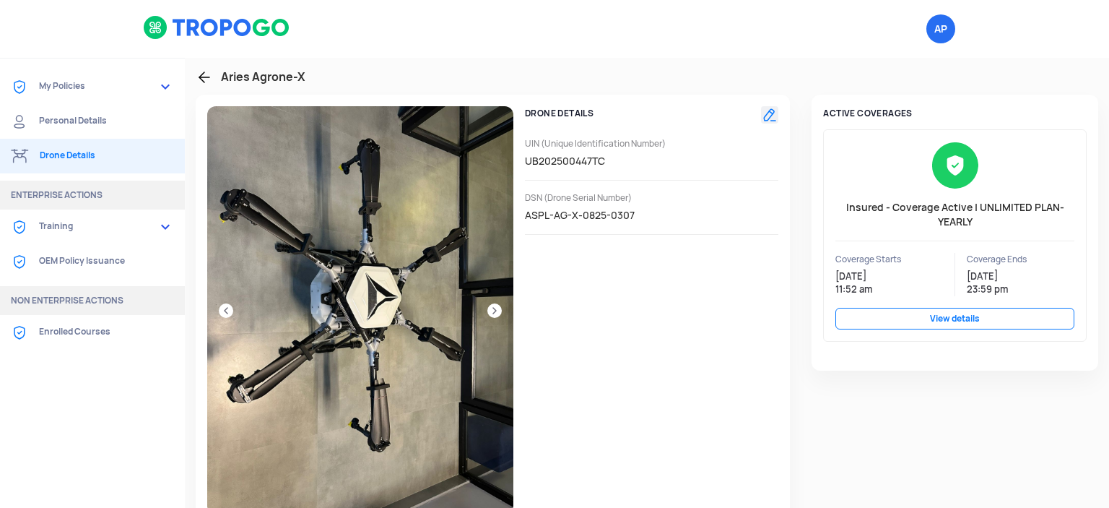
click at [940, 173] on img at bounding box center [955, 165] width 47 height 47
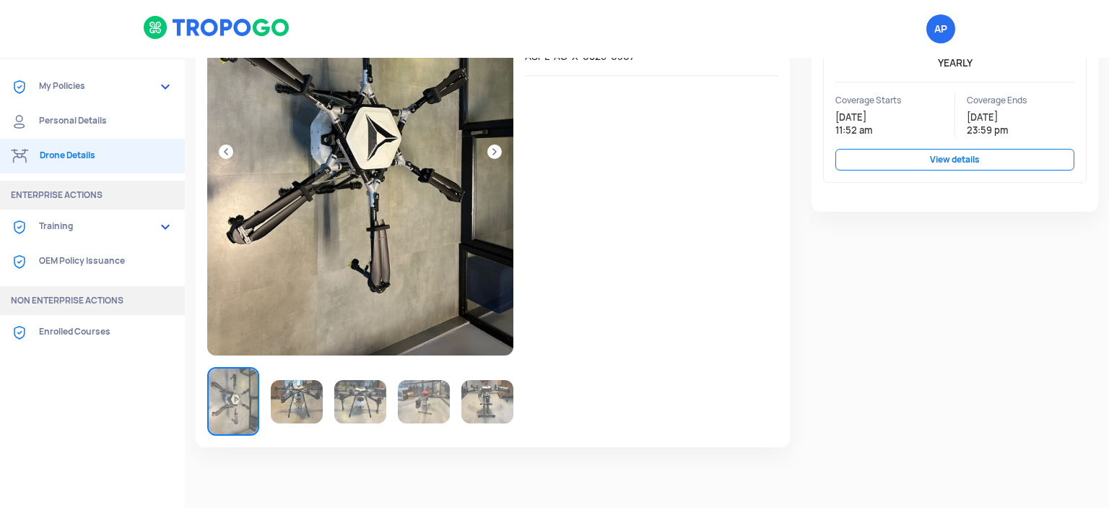
scroll to position [168, 0]
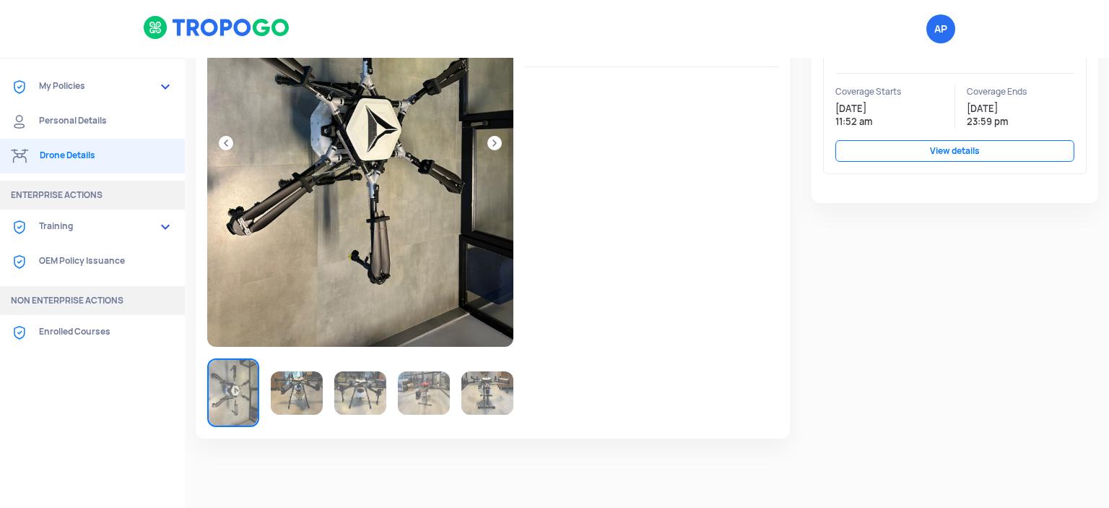
click at [278, 390] on img at bounding box center [297, 392] width 52 height 43
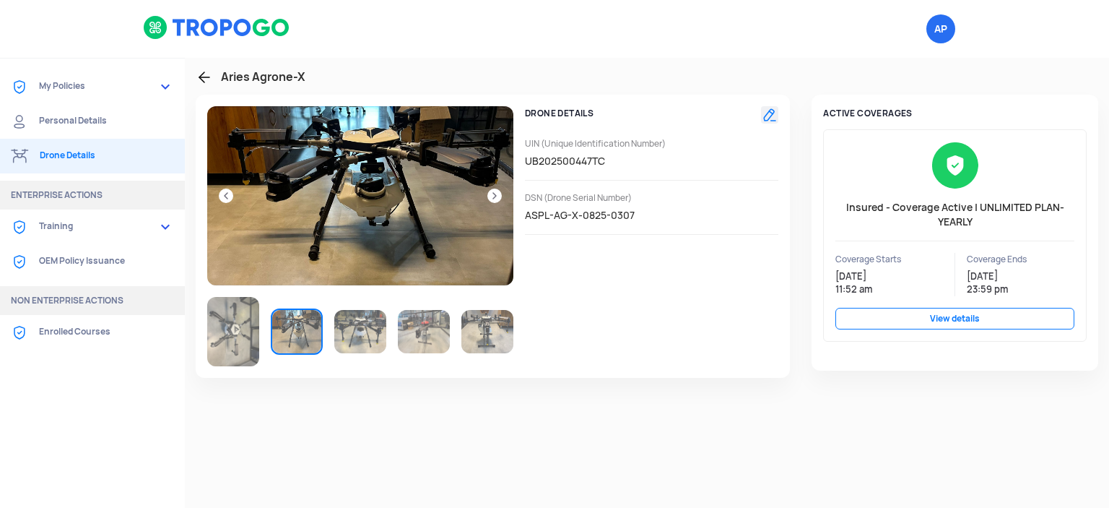
click at [366, 390] on div "Aries Agrone-X DRONE DETAILS UIN (Unique Identification Number) UB202500447TC D…" at bounding box center [647, 283] width 924 height 450
click at [368, 312] on img at bounding box center [360, 331] width 52 height 43
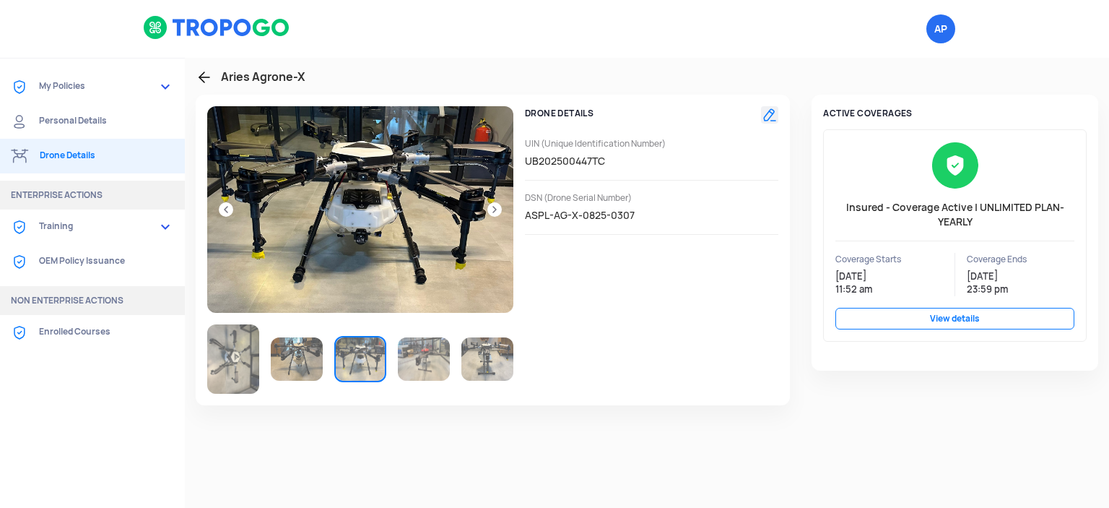
click at [402, 321] on div at bounding box center [360, 249] width 306 height 287
click at [428, 352] on img at bounding box center [424, 358] width 52 height 43
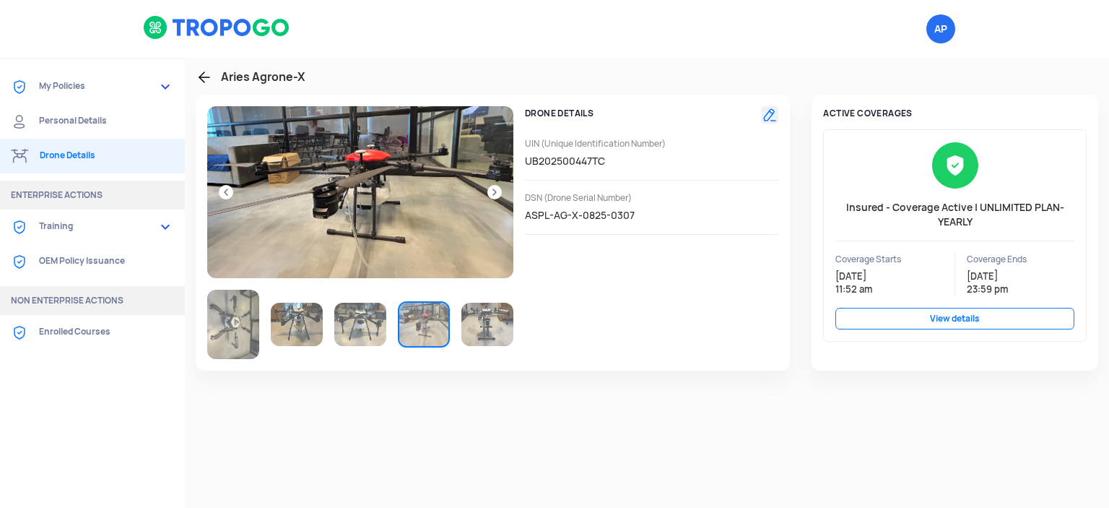
click at [482, 332] on img at bounding box center [487, 324] width 52 height 43
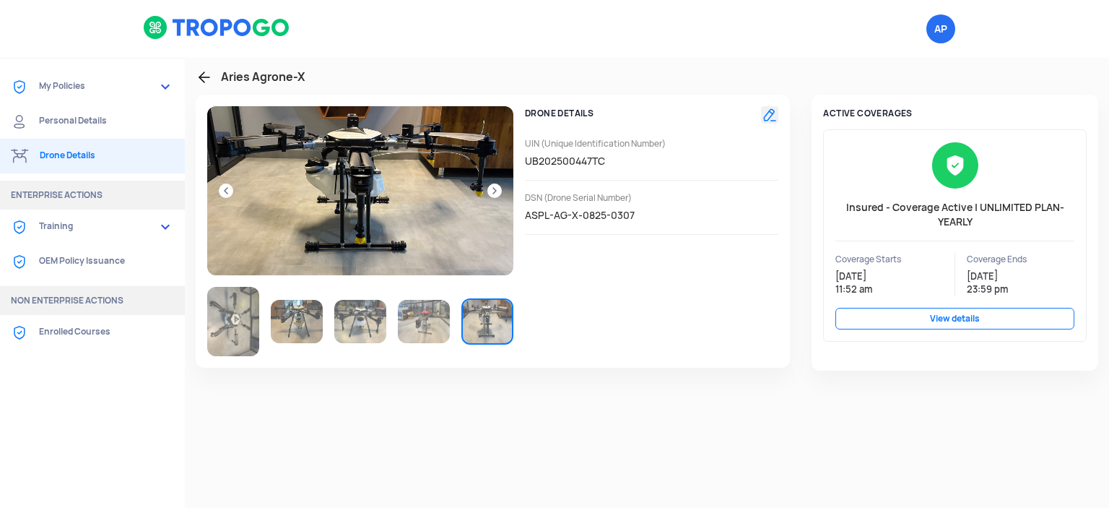
click at [940, 318] on link "View details" at bounding box center [955, 319] width 239 height 22
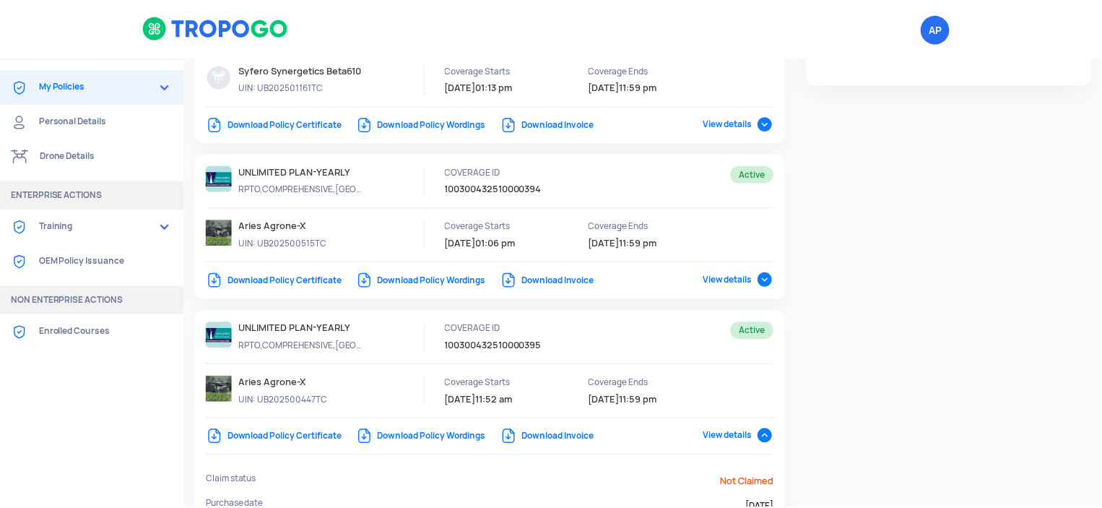
scroll to position [269, 0]
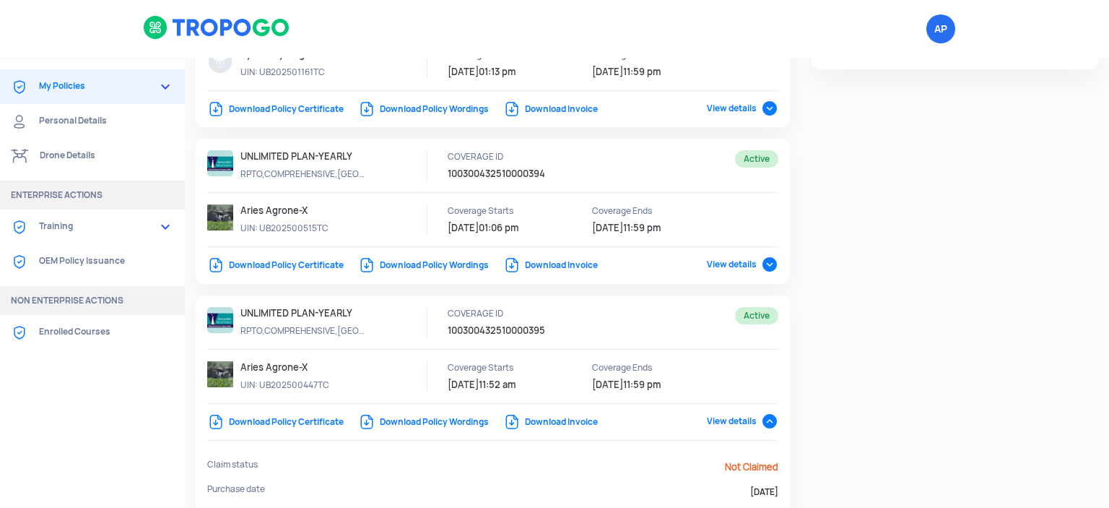
select select "National Insurance"
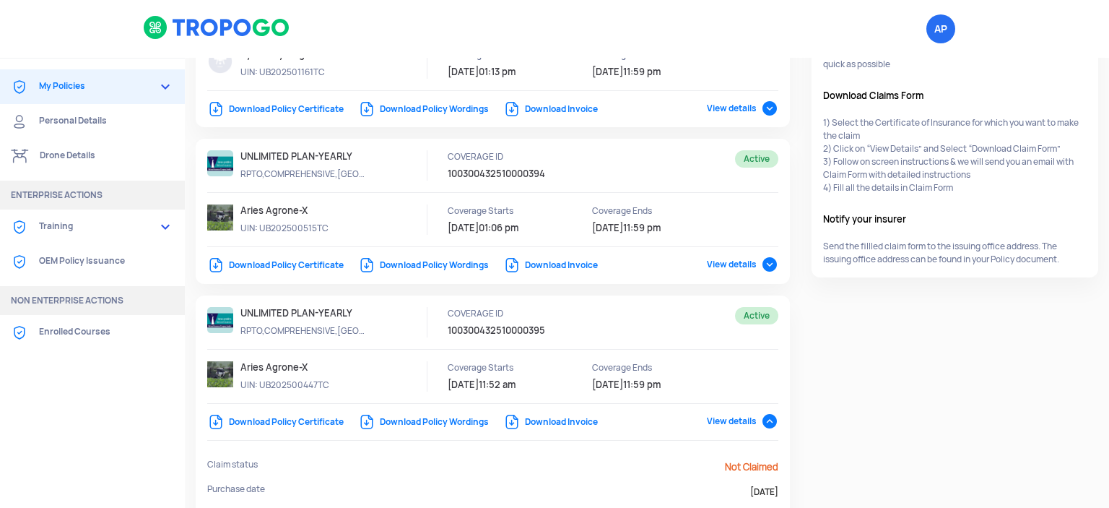
click at [127, 86] on link "My Policies" at bounding box center [92, 86] width 185 height 35
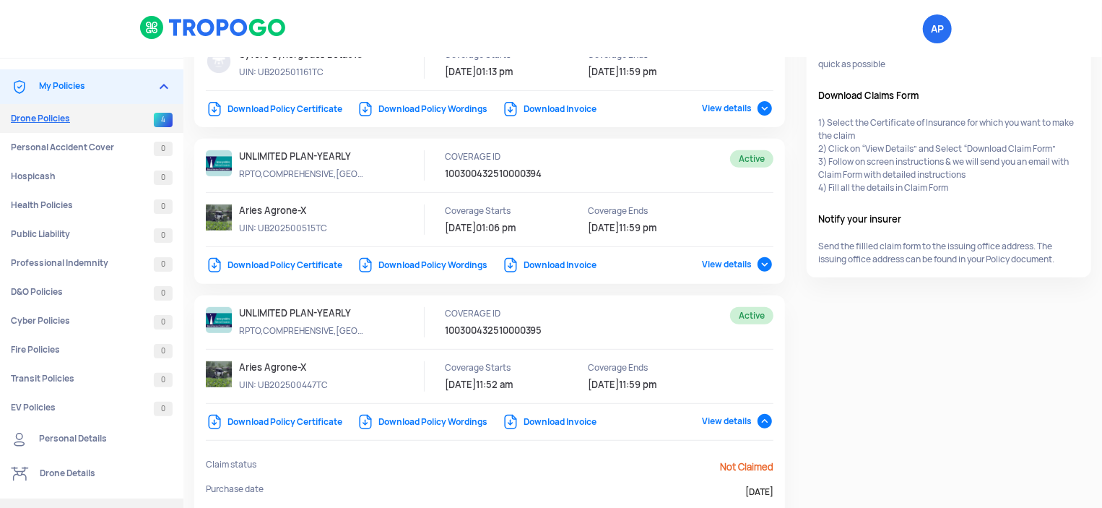
click at [63, 126] on link "Drone Policies 4" at bounding box center [91, 118] width 183 height 29
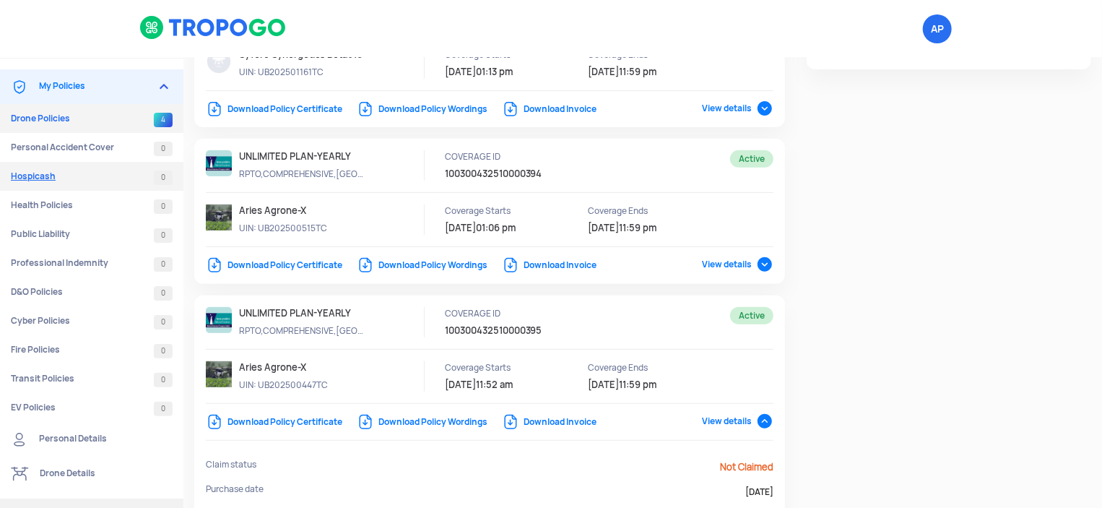
select select "National Insurance"
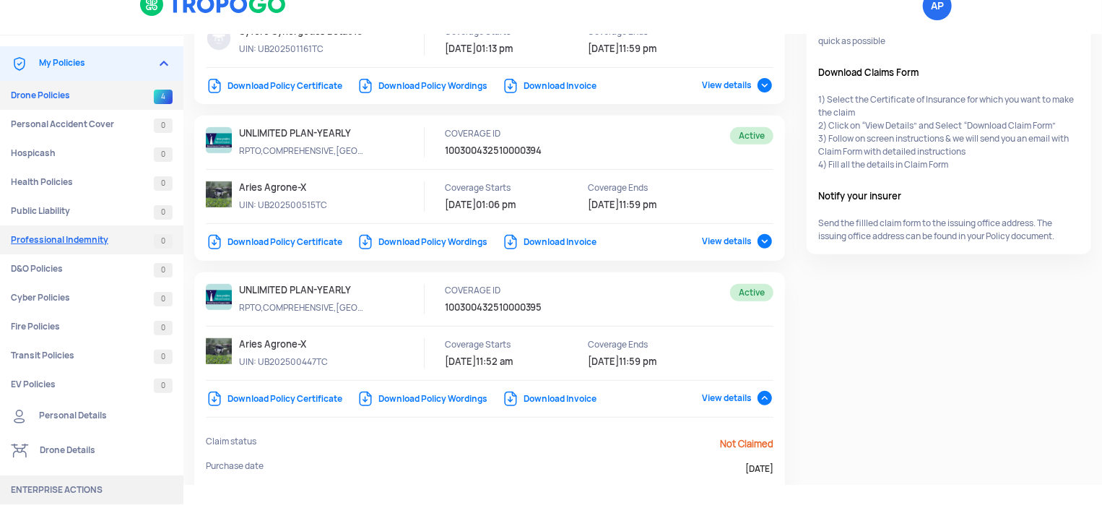
scroll to position [177, 0]
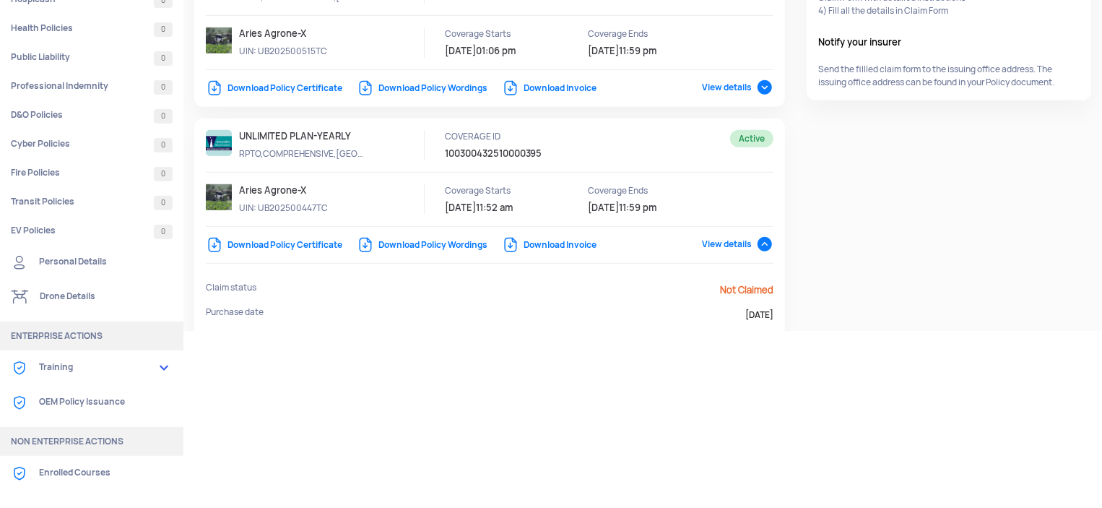
click at [96, 262] on link "Personal Details" at bounding box center [91, 262] width 183 height 35
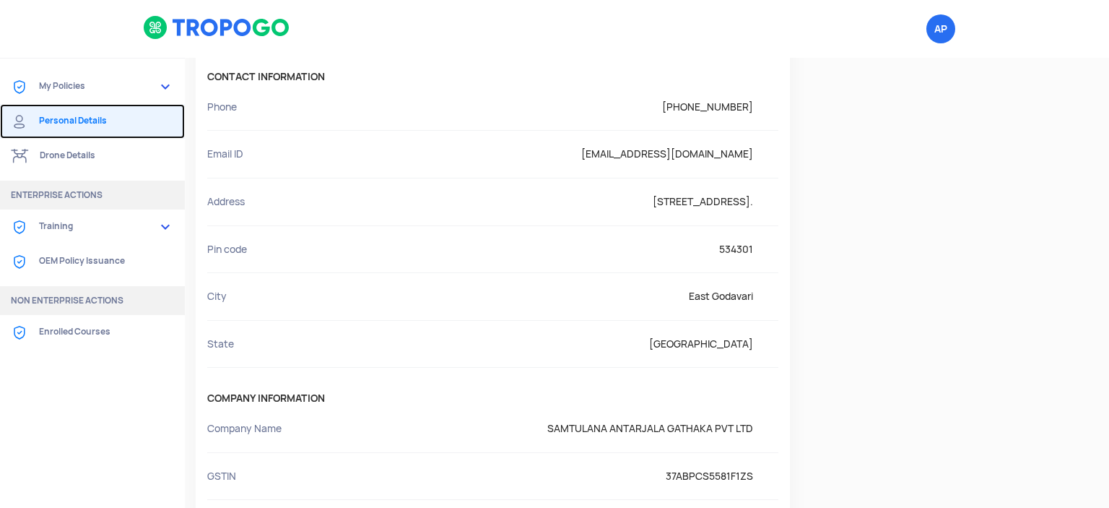
scroll to position [558, 0]
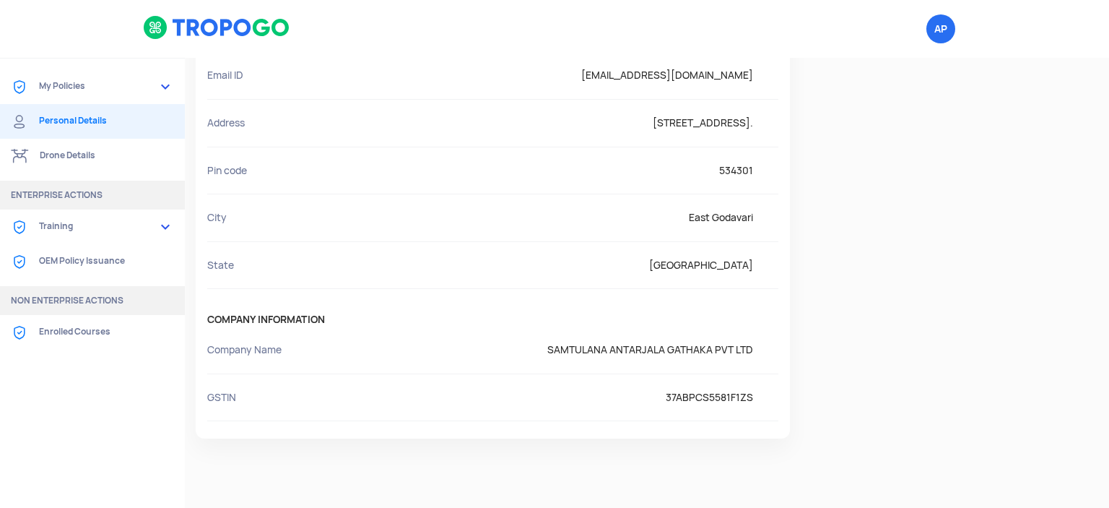
click at [81, 233] on link "Training" at bounding box center [92, 226] width 185 height 35
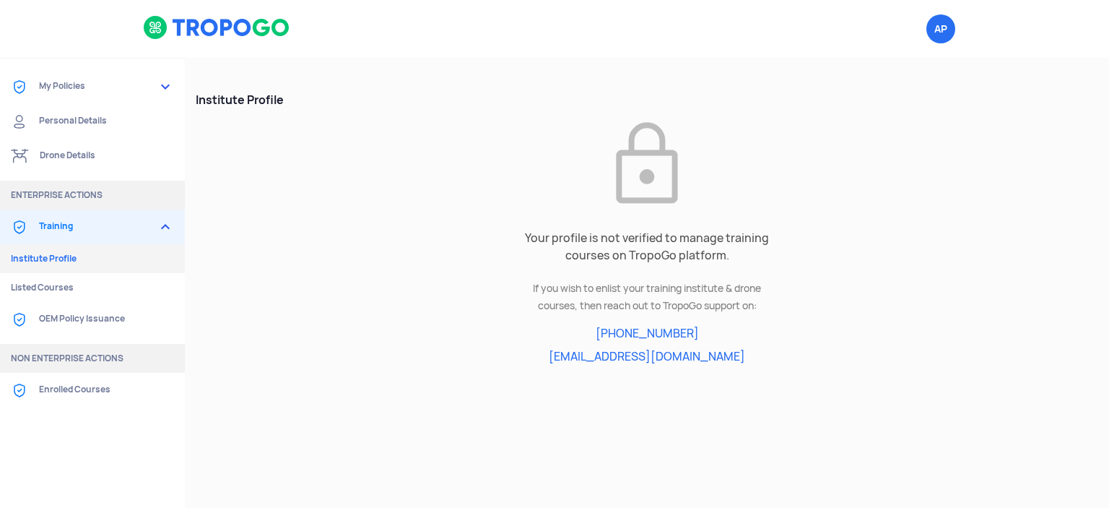
click at [111, 155] on link "Drone Details" at bounding box center [92, 156] width 185 height 35
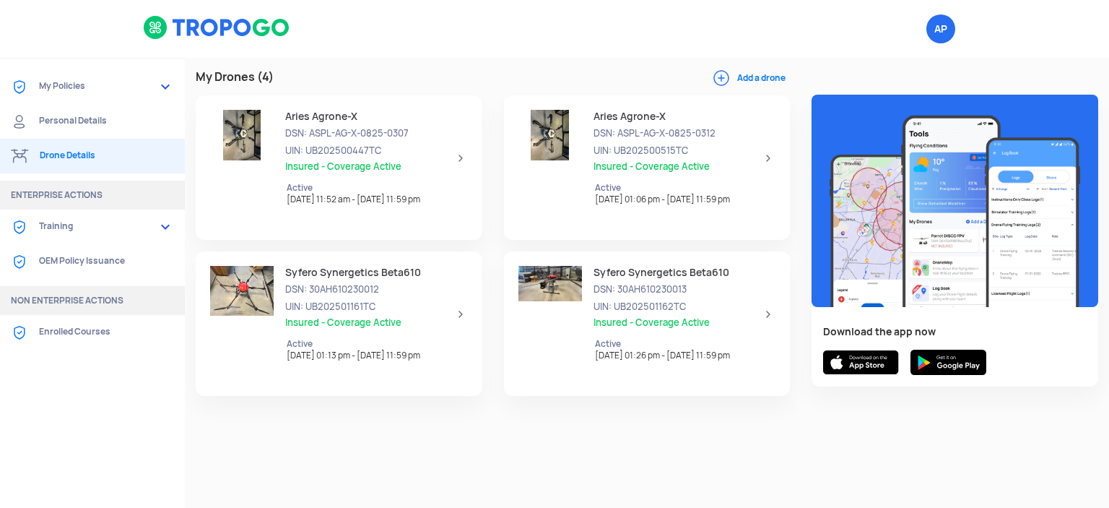
click at [745, 320] on span "Insured - Coverage Active" at bounding box center [679, 323] width 171 height 12
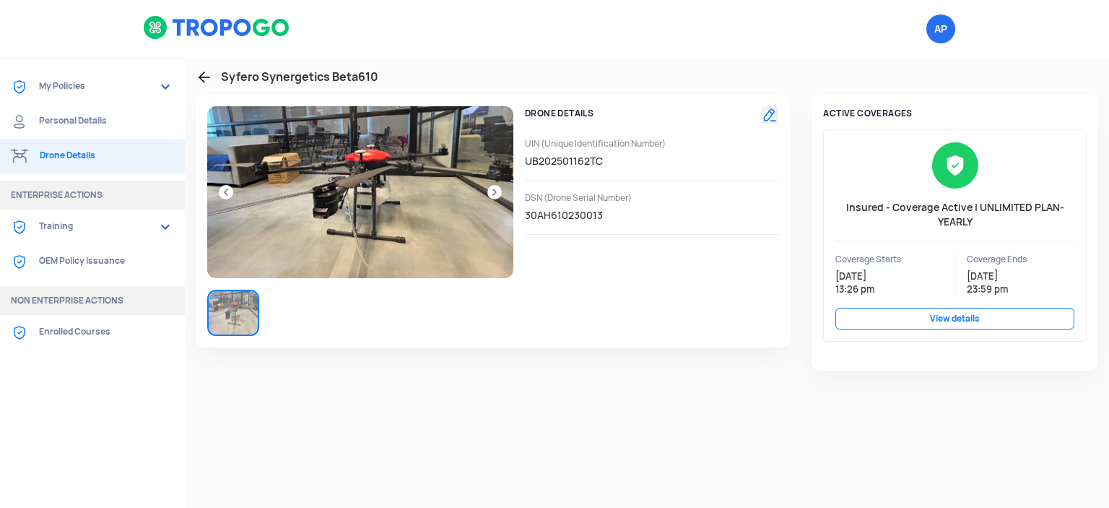
click at [960, 317] on link "View details" at bounding box center [955, 319] width 239 height 22
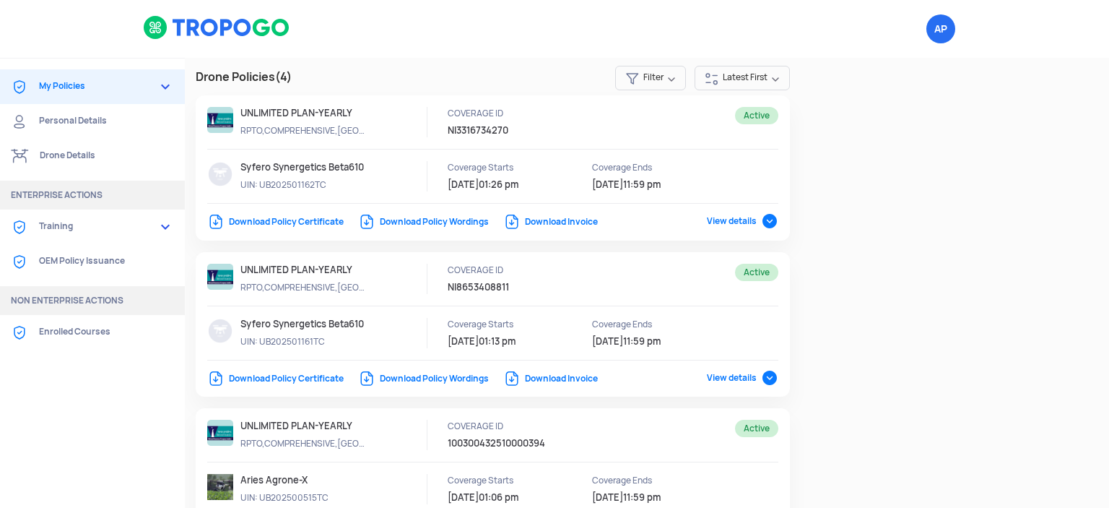
scroll to position [30, 0]
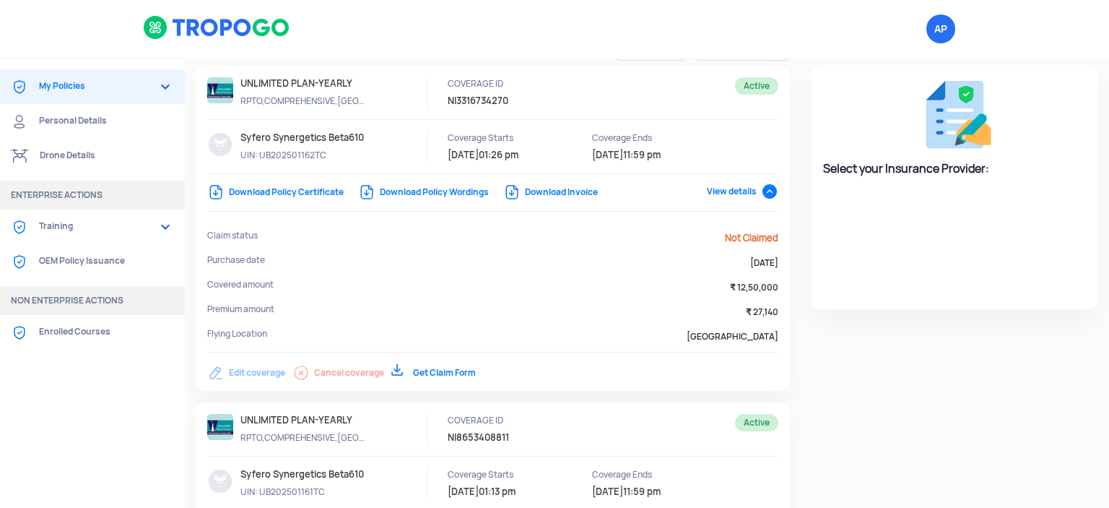
select select "National Insurance"
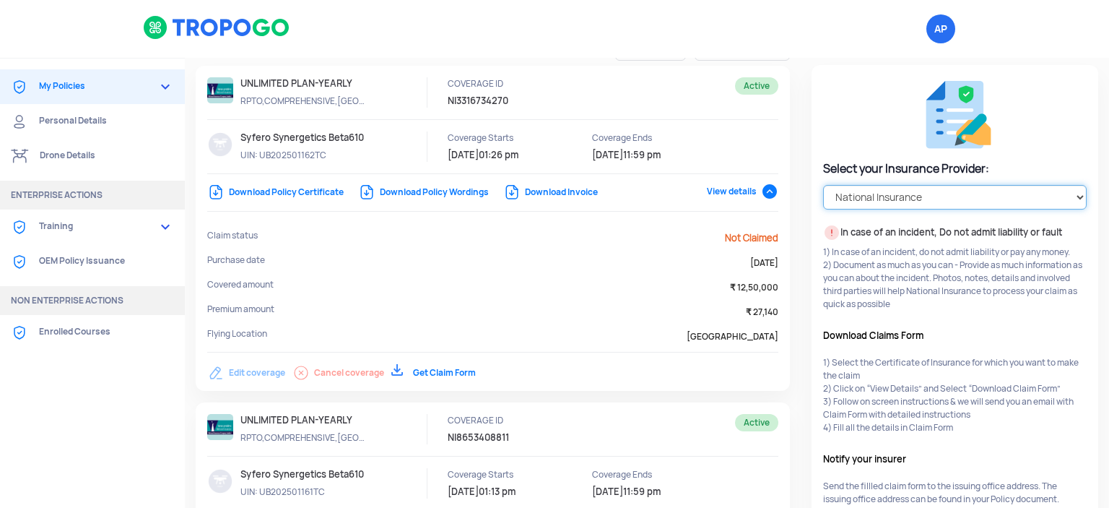
click at [858, 197] on select "Select your Insurance Provider HDFC ERGO TATA AIG ICICI Lombard National Insura…" at bounding box center [955, 197] width 264 height 25
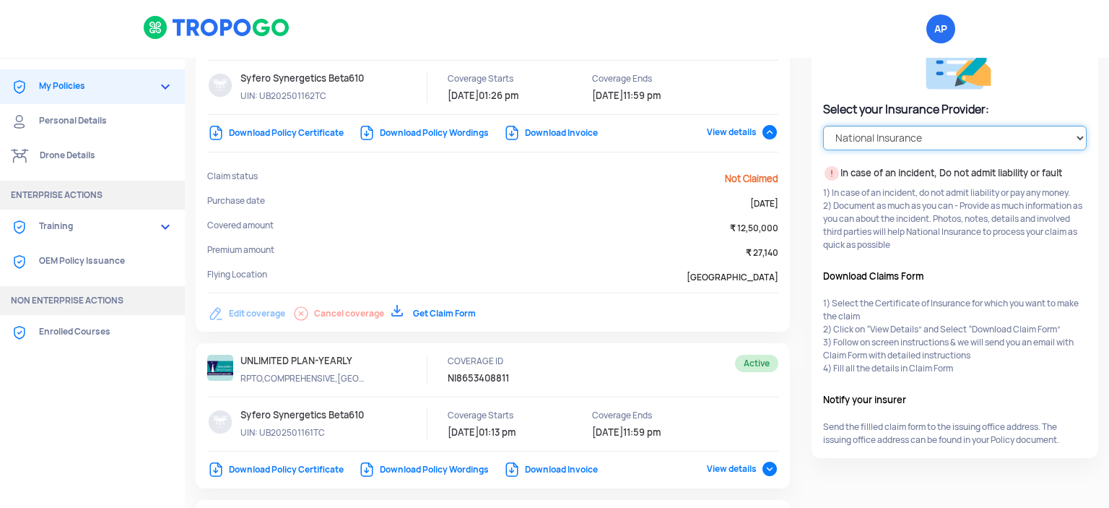
scroll to position [87, 0]
click at [717, 97] on p "25/9/2026 11:59 pm" at bounding box center [657, 97] width 130 height 13
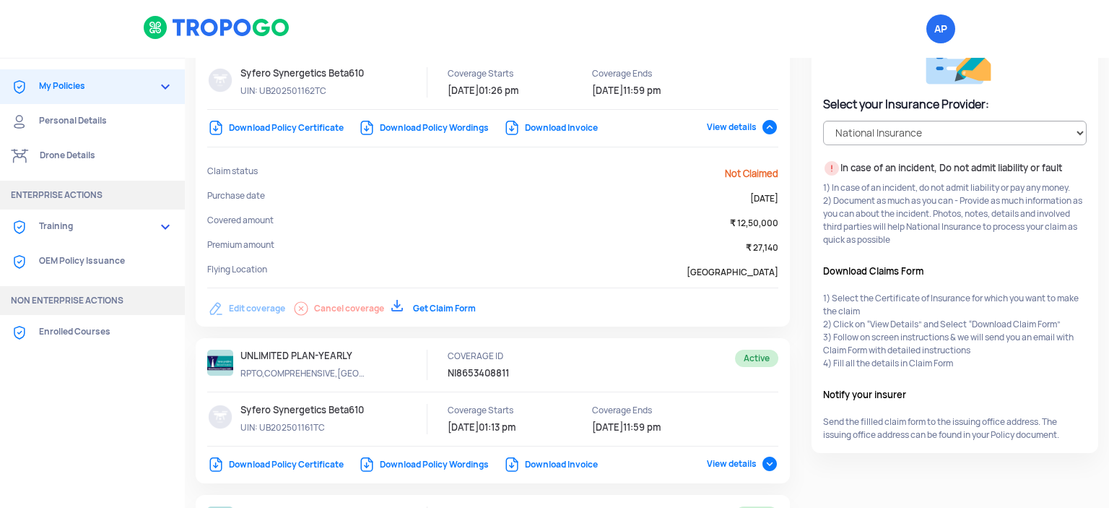
scroll to position [15, 0]
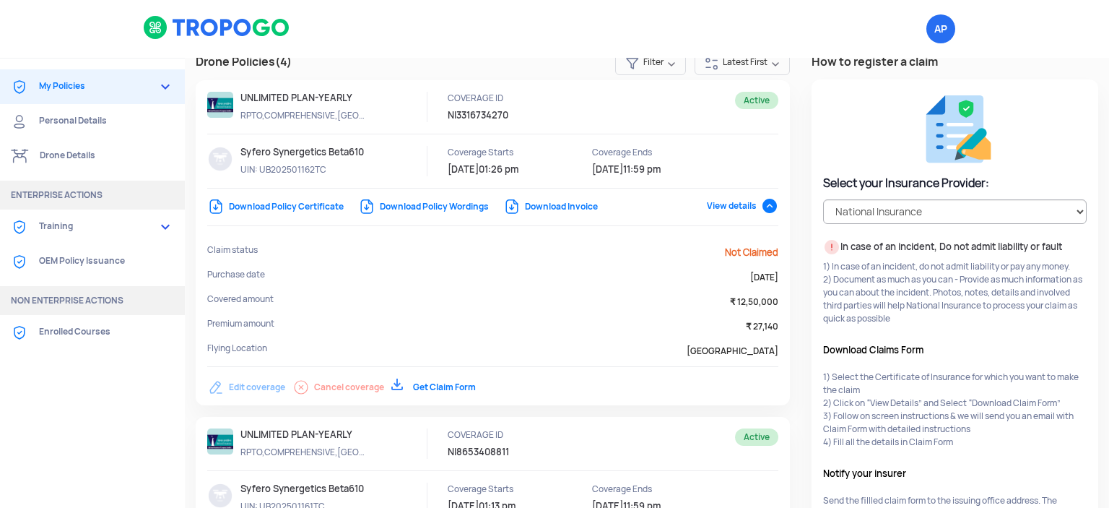
drag, startPoint x: 513, startPoint y: 116, endPoint x: 443, endPoint y: 117, distance: 69.3
click at [443, 117] on div "COVERAGE ID NI3316734270" at bounding box center [607, 113] width 343 height 43
click at [450, 116] on p "NI3316734270" at bounding box center [524, 115] width 152 height 13
click at [448, 115] on p "NI3316734270" at bounding box center [524, 115] width 152 height 13
drag, startPoint x: 447, startPoint y: 115, endPoint x: 508, endPoint y: 117, distance: 60.7
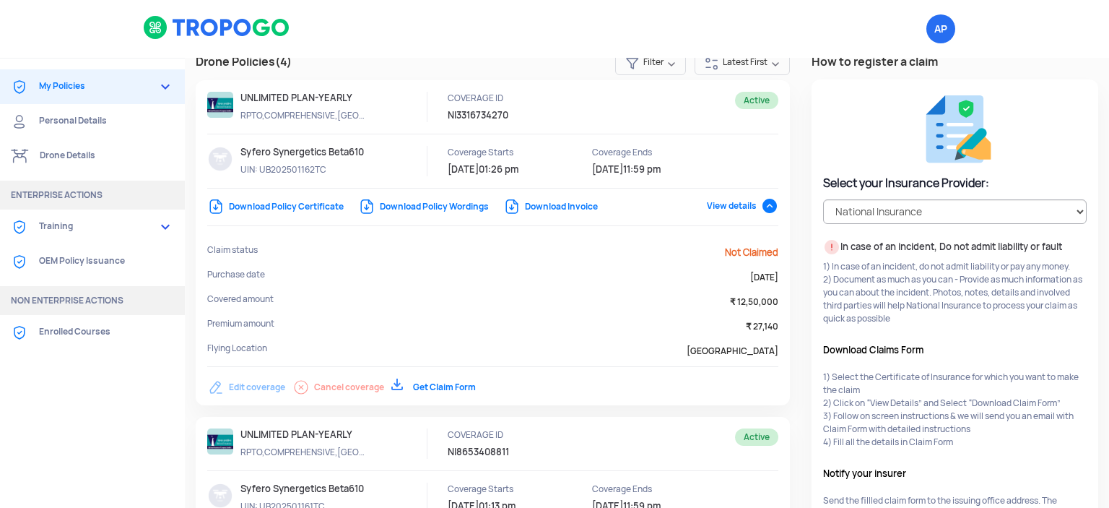
click at [508, 117] on p "NI3316734270" at bounding box center [524, 115] width 152 height 13
copy p "NI3316734270"
click at [708, 135] on div at bounding box center [492, 146] width 571 height 108
click at [732, 206] on span "View details" at bounding box center [742, 206] width 71 height 12
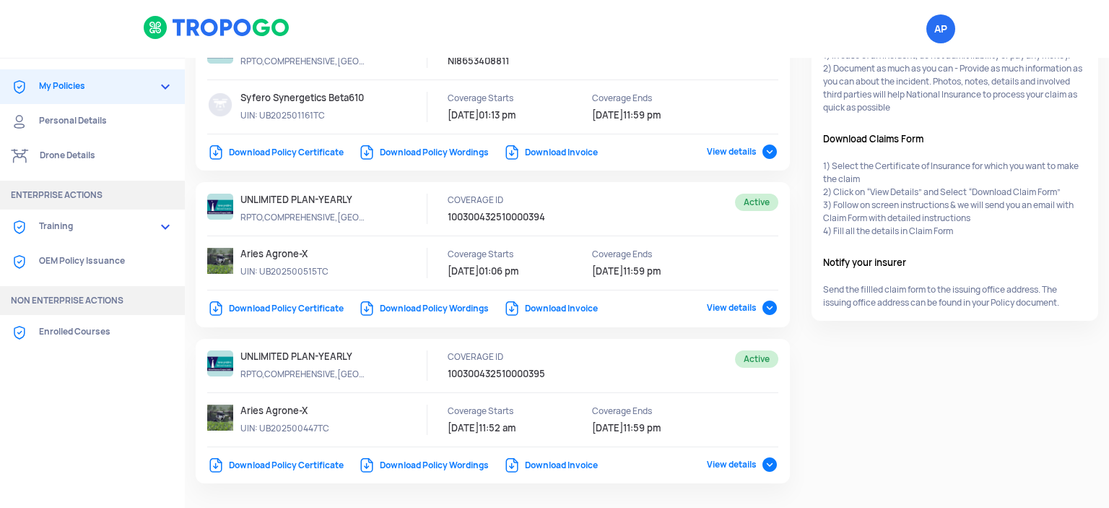
scroll to position [269, 0]
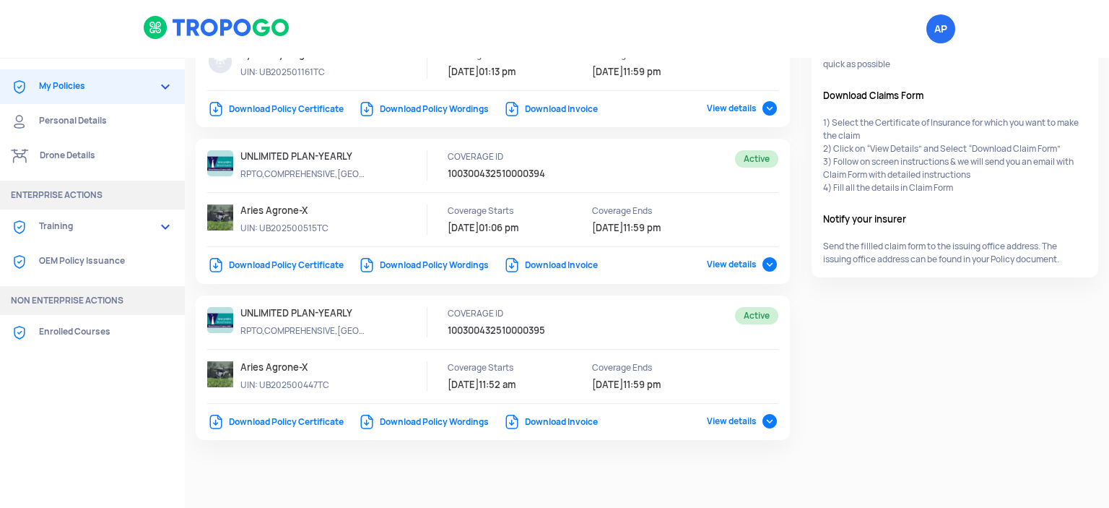
click at [321, 262] on link "Download Policy Certificate" at bounding box center [275, 265] width 136 height 12
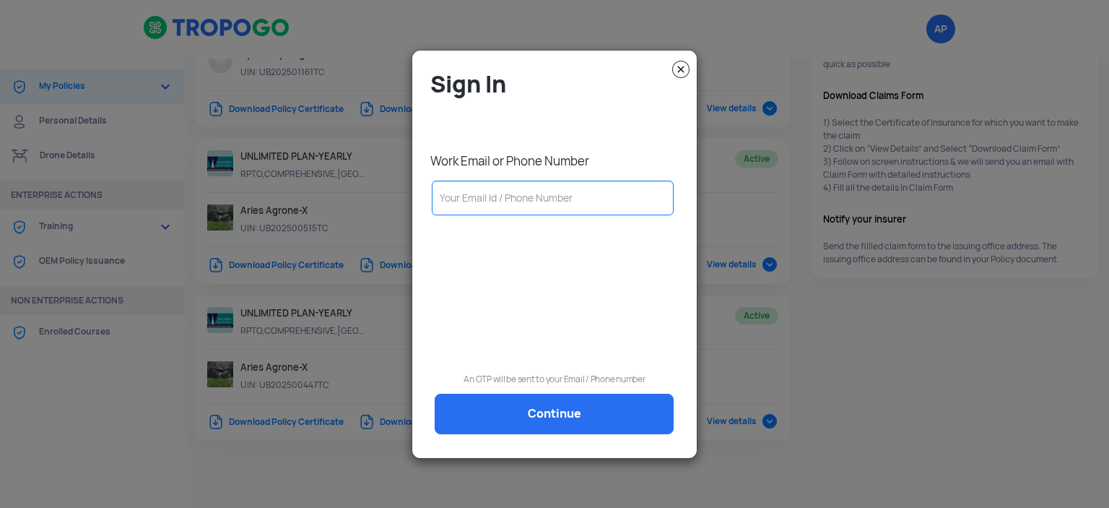
click at [679, 69] on img at bounding box center [680, 69] width 17 height 17
